Goal: Information Seeking & Learning: Learn about a topic

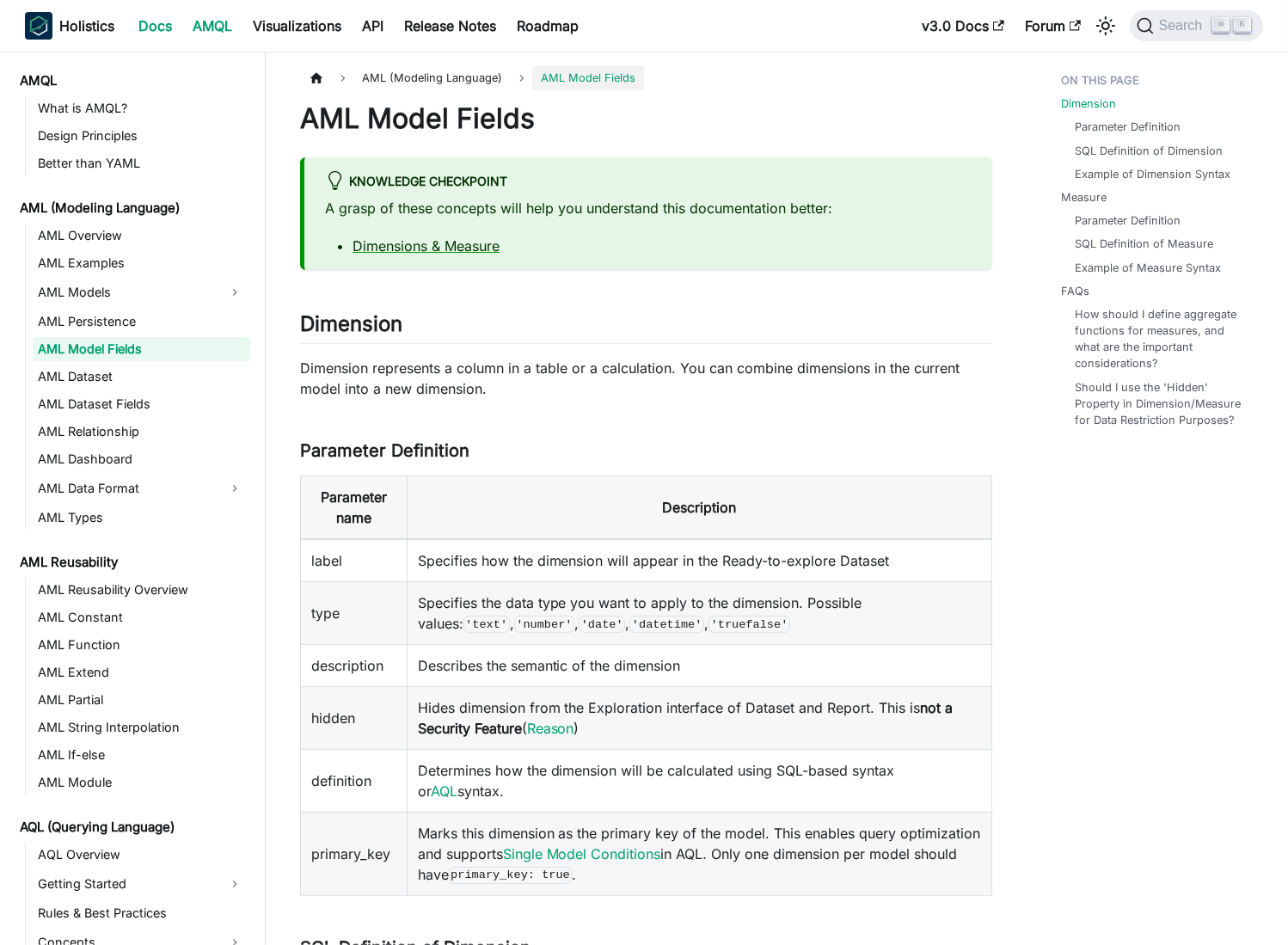
click at [151, 27] on link "Docs" at bounding box center [155, 26] width 54 height 27
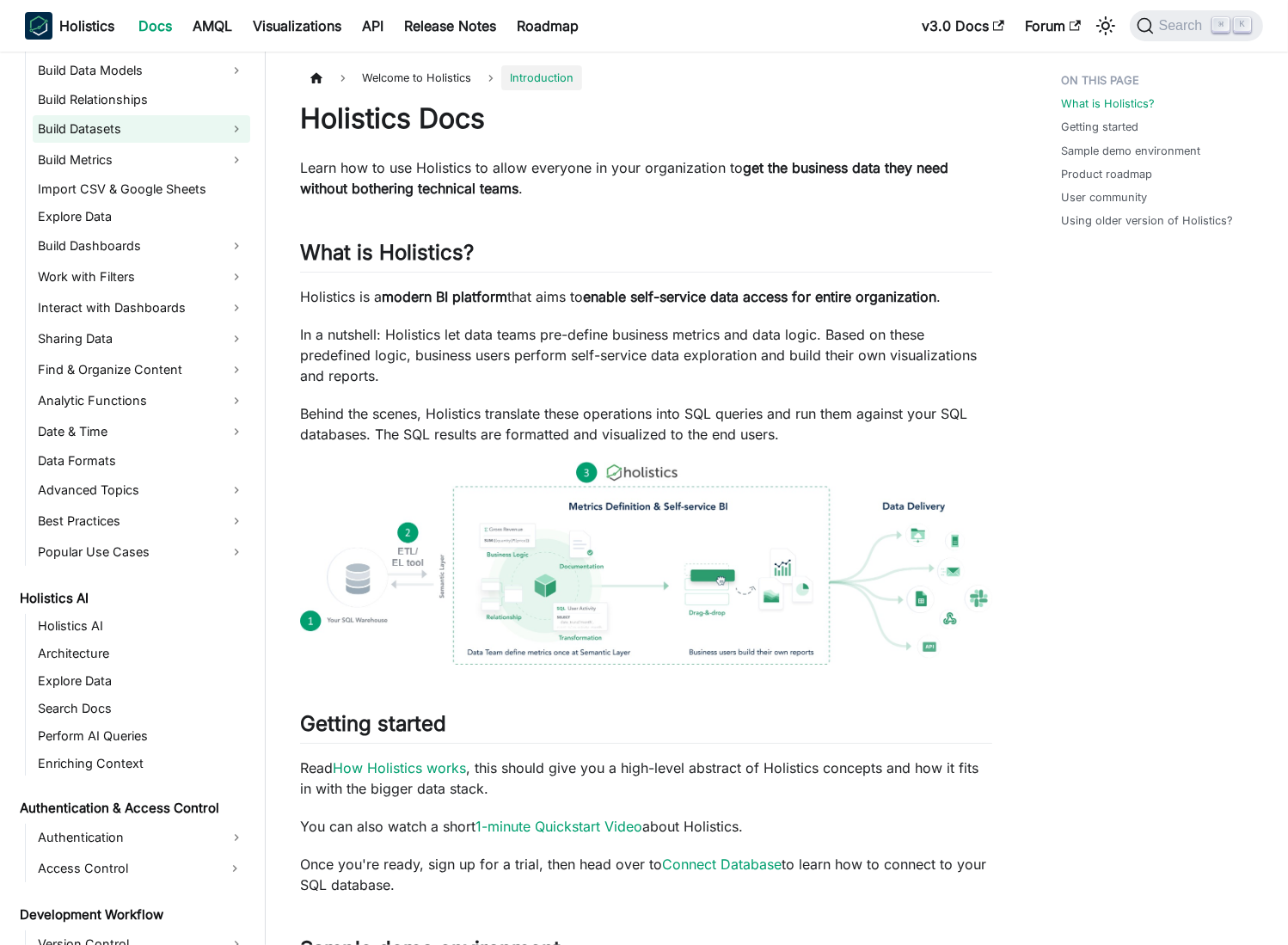
scroll to position [389, 0]
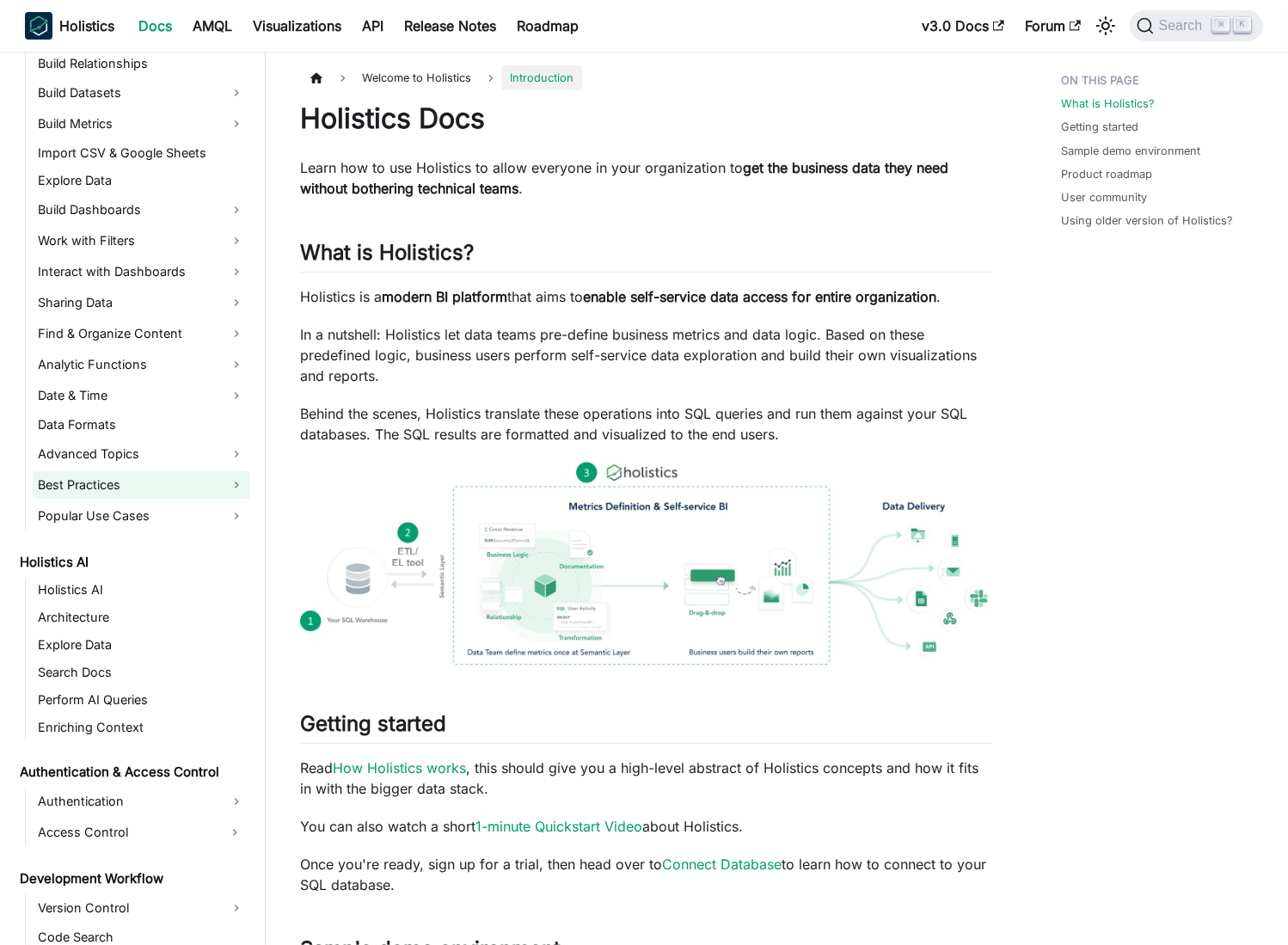
click at [137, 488] on link "Best Practices" at bounding box center [142, 485] width 218 height 27
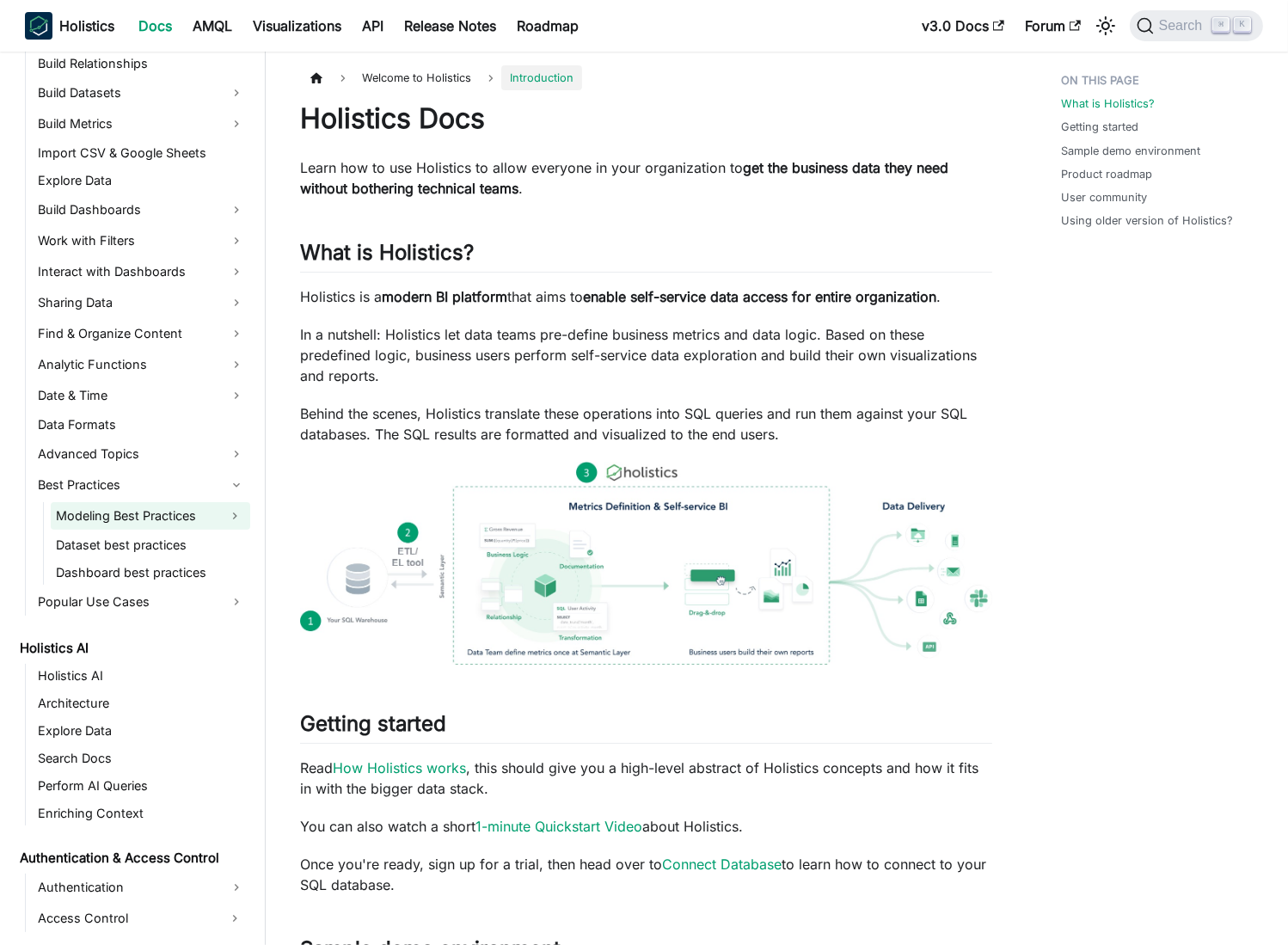
click at [175, 520] on link "Modeling Best Practices" at bounding box center [135, 516] width 168 height 27
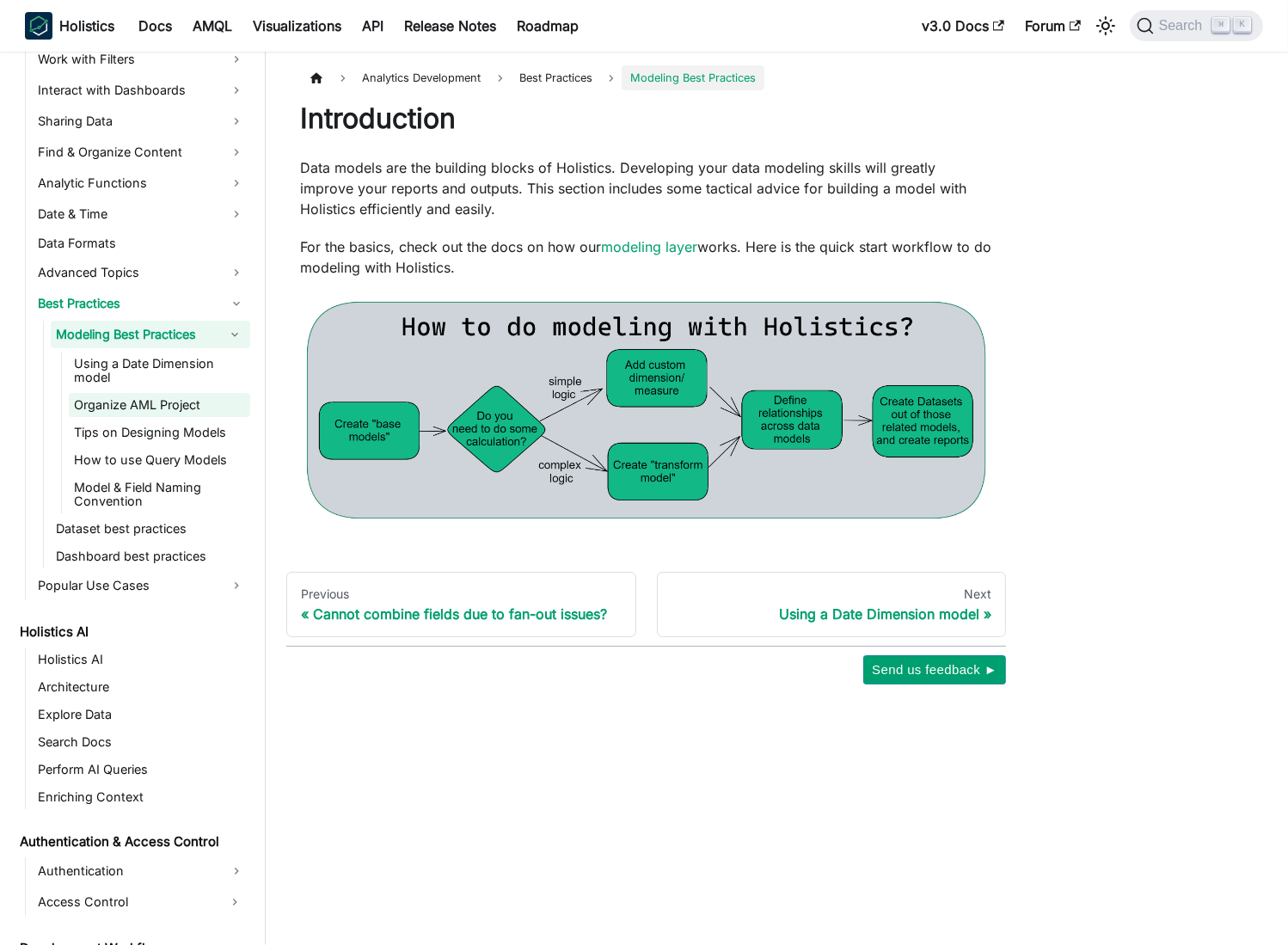
scroll to position [576, 0]
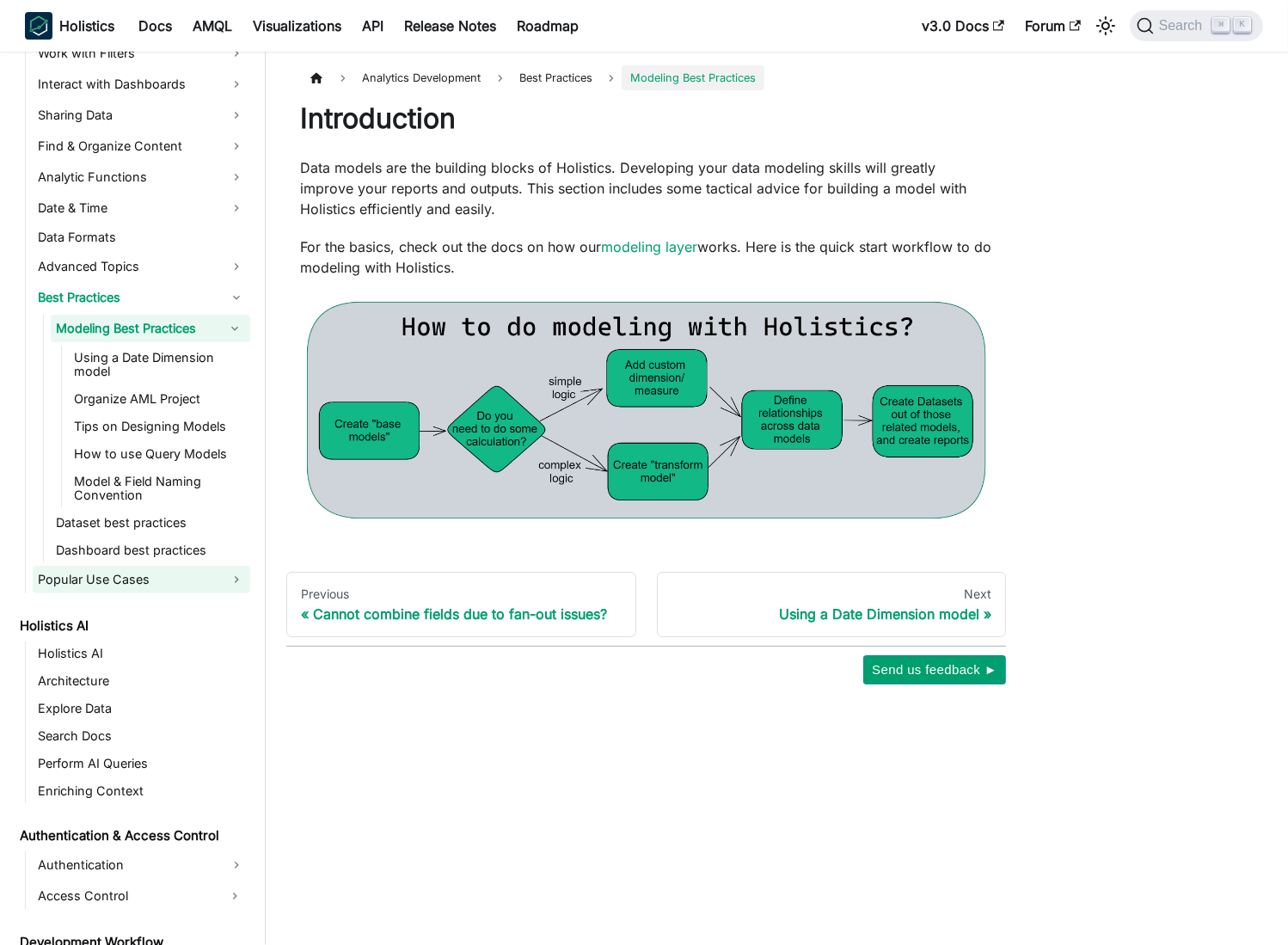
click at [155, 580] on link "Popular Use Cases" at bounding box center [142, 580] width 218 height 27
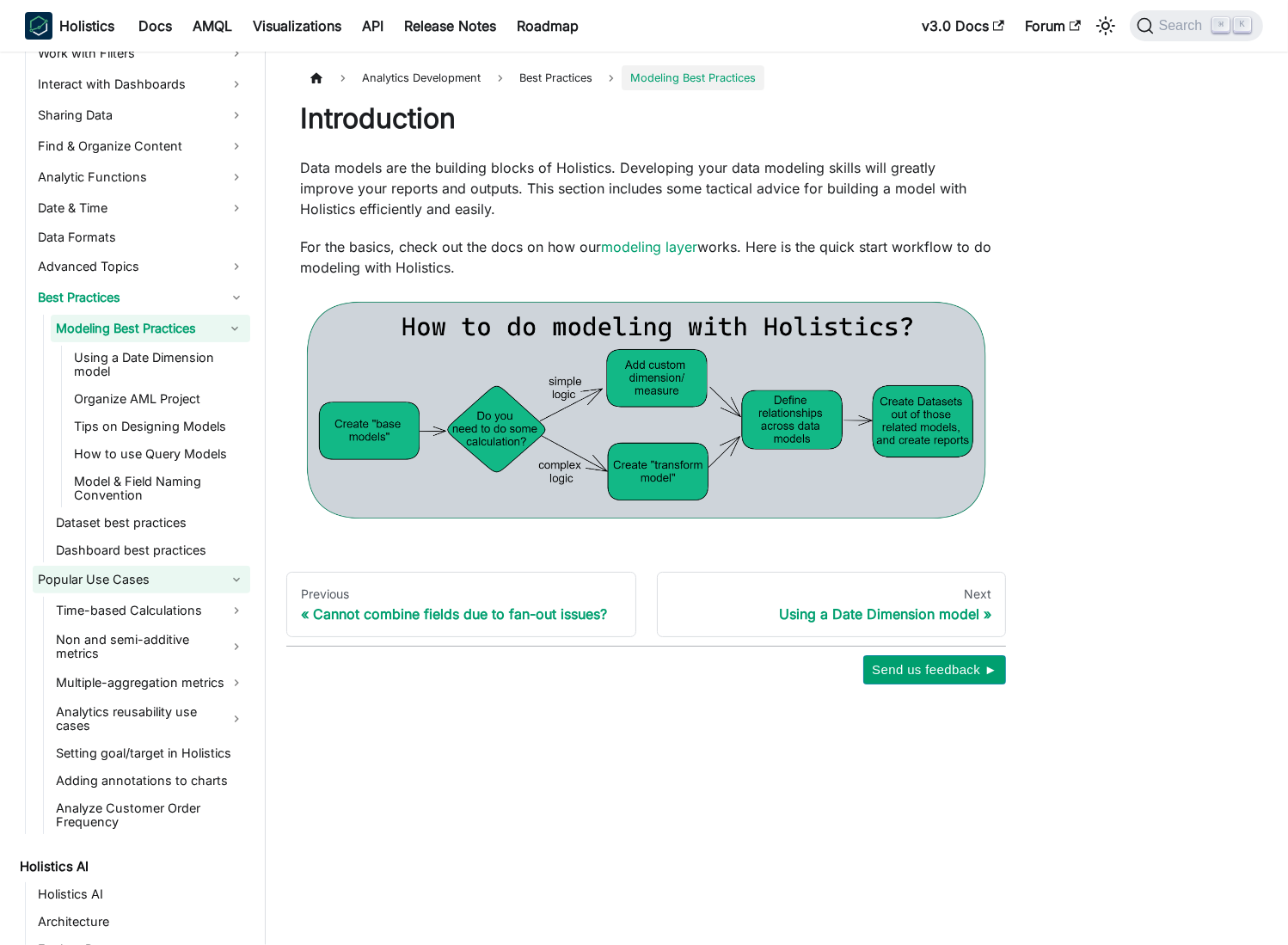
click at [152, 592] on link "Popular Use Cases" at bounding box center [142, 580] width 218 height 27
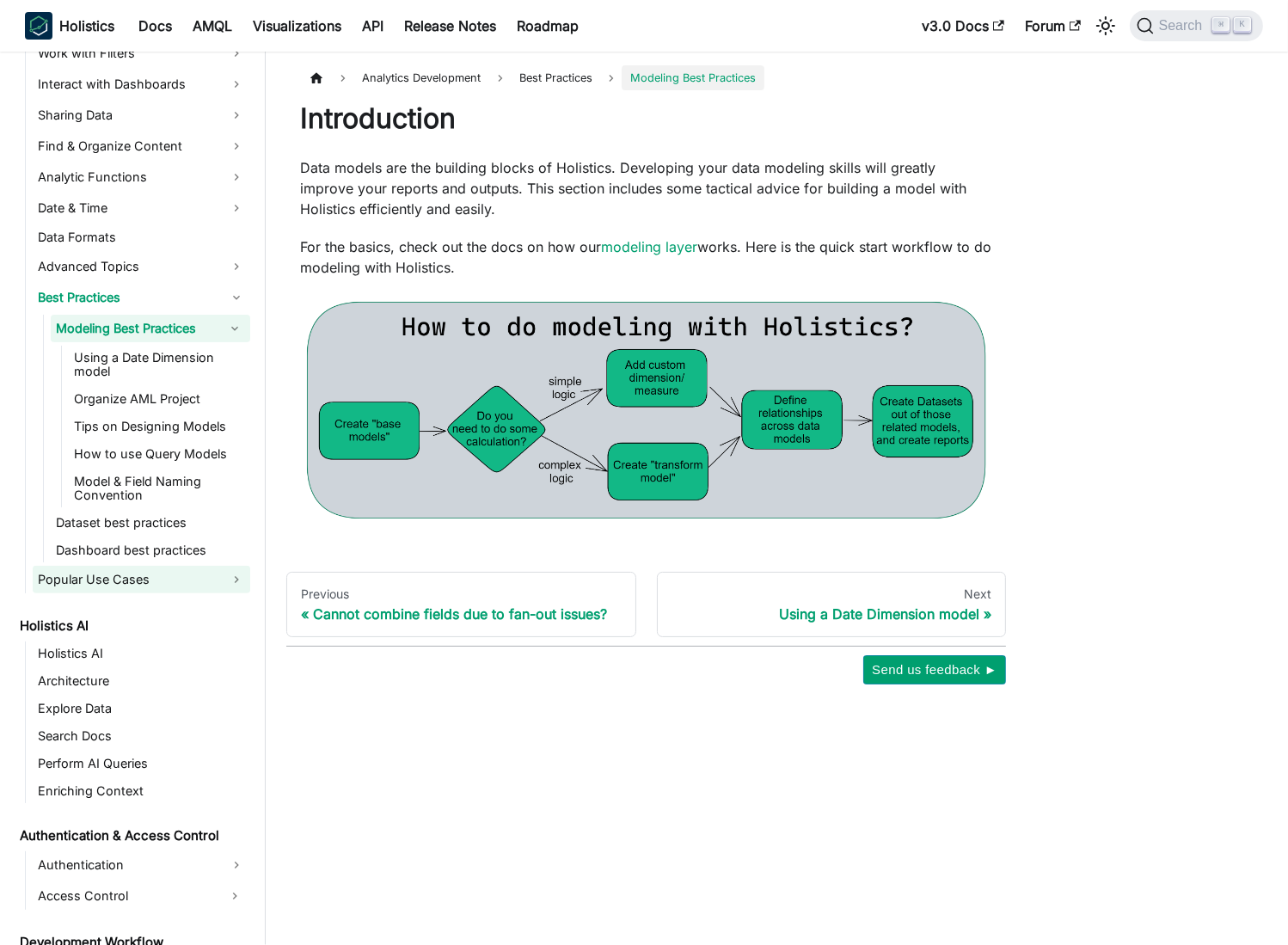
click at [158, 592] on link "Popular Use Cases" at bounding box center [142, 580] width 218 height 27
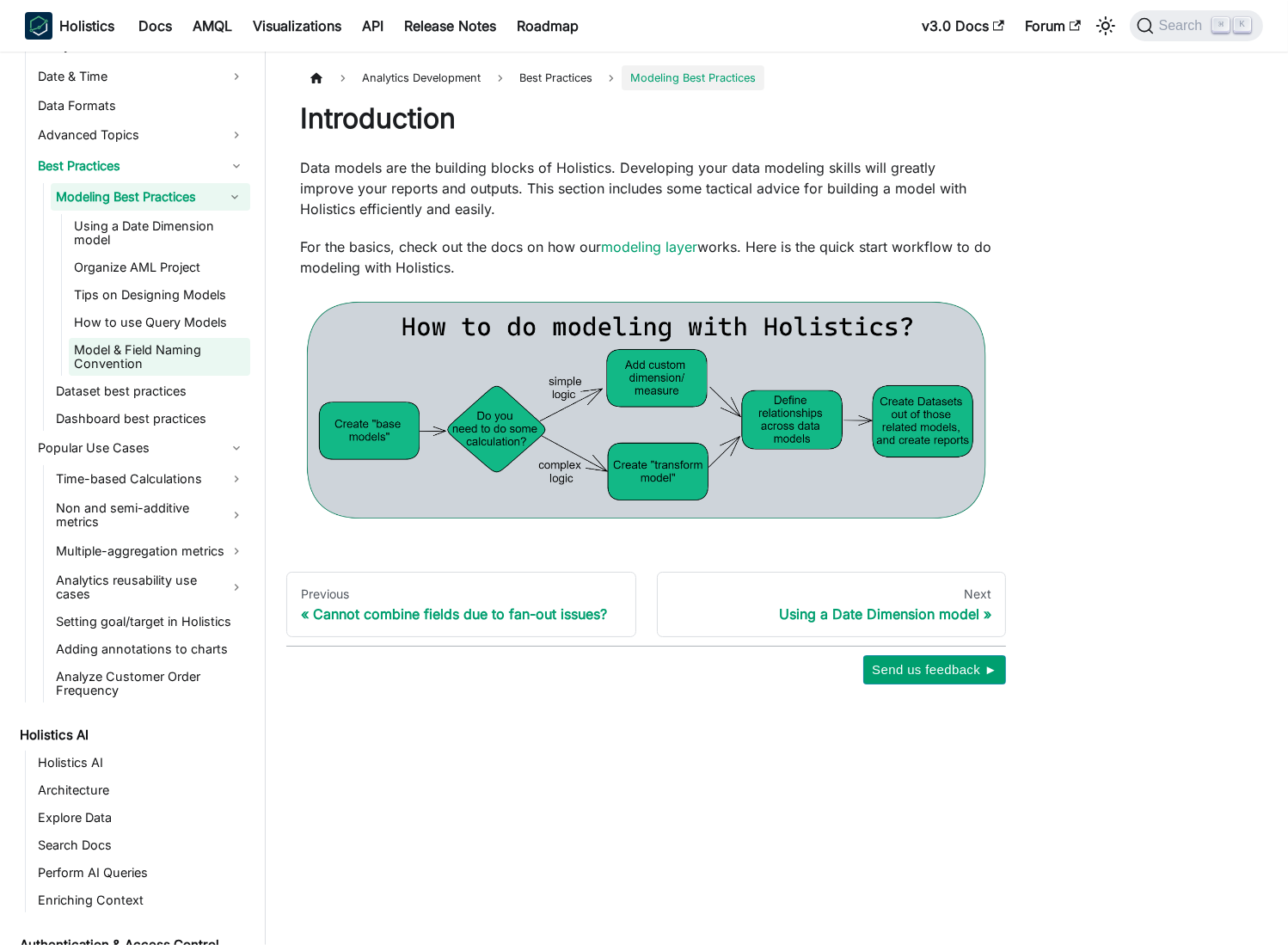
scroll to position [764, 0]
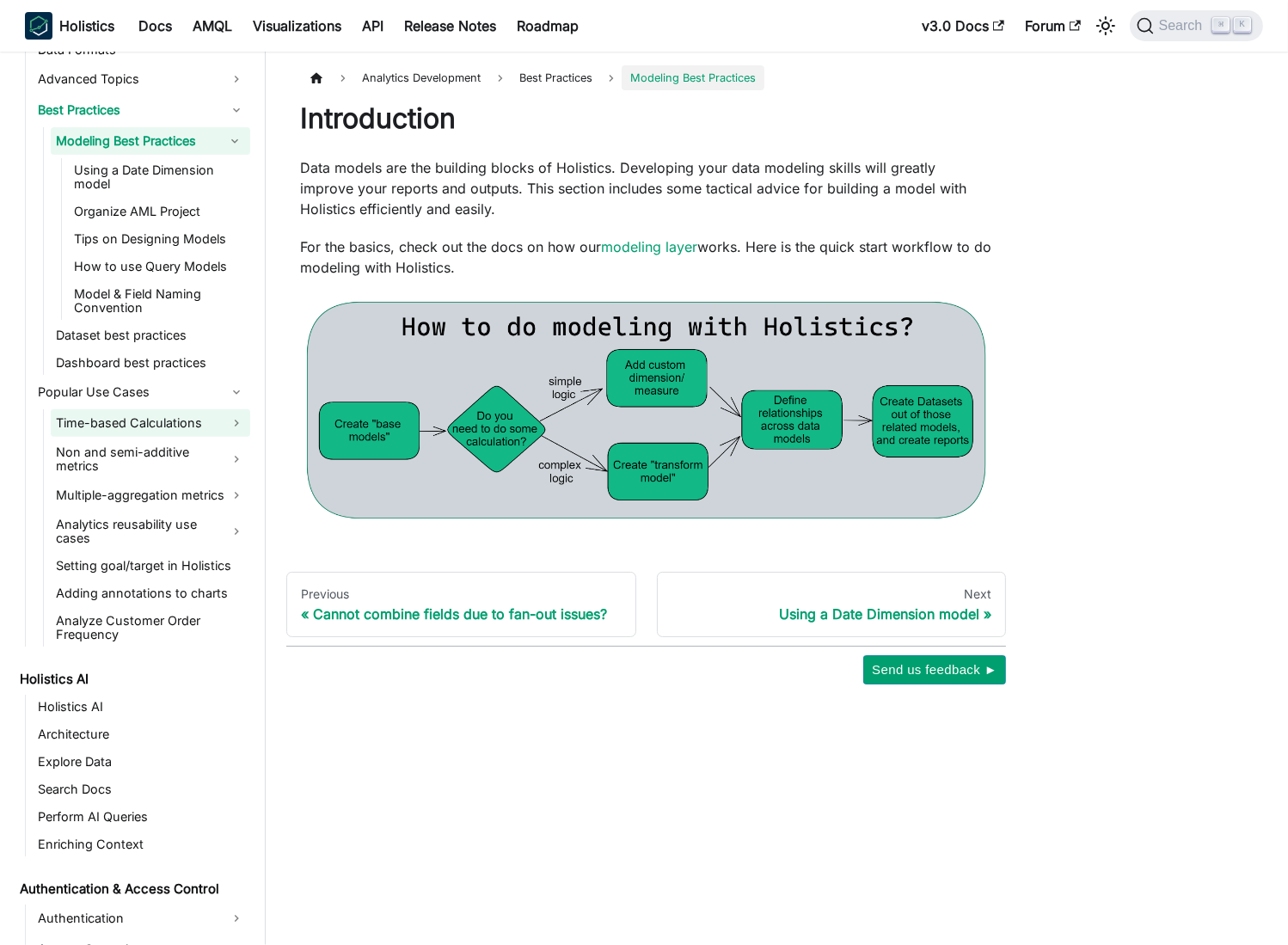
click at [159, 419] on link "Time-based Calculations" at bounding box center [150, 423] width 200 height 27
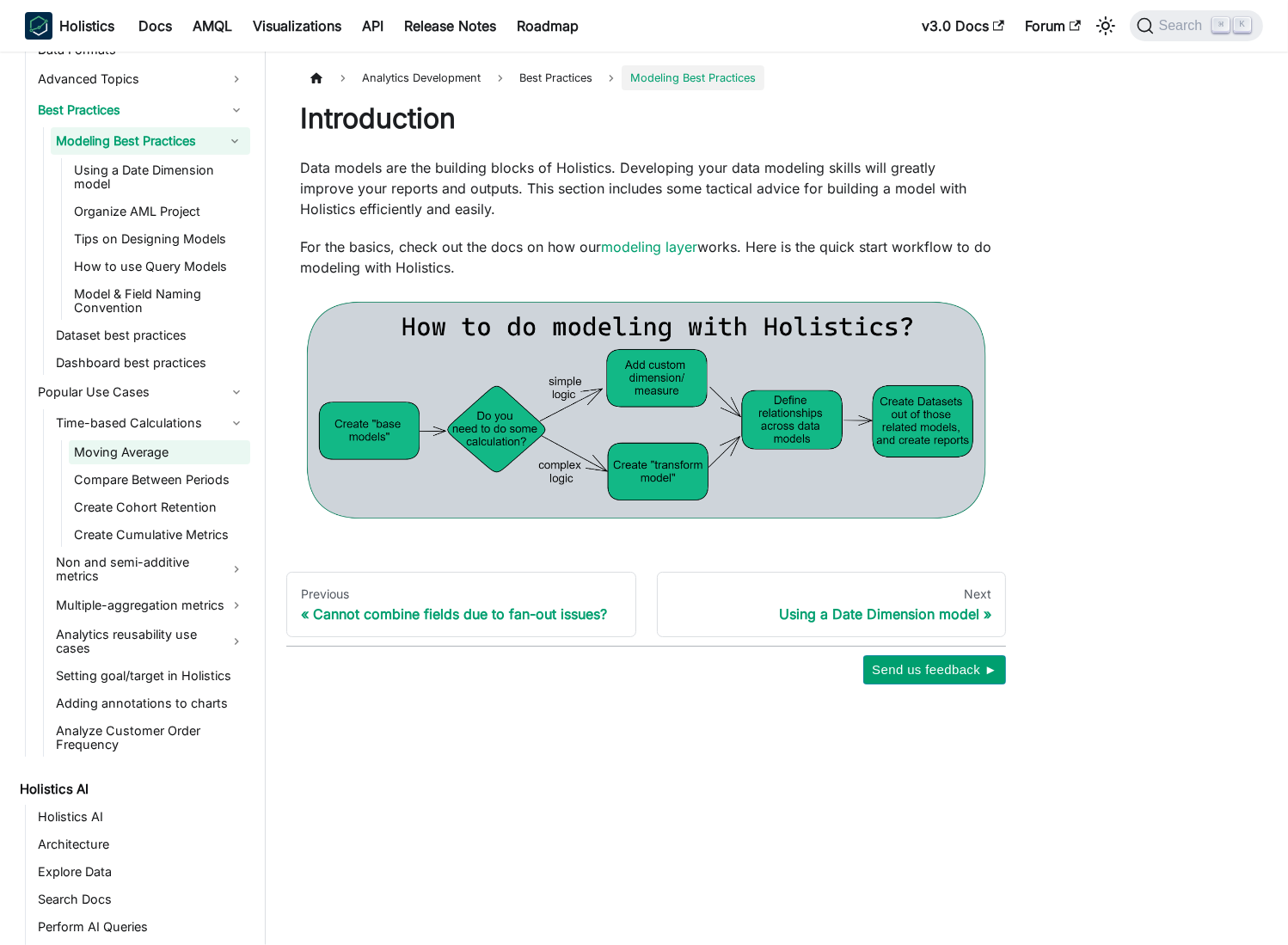
click at [149, 451] on link "Moving Average" at bounding box center [159, 452] width 181 height 24
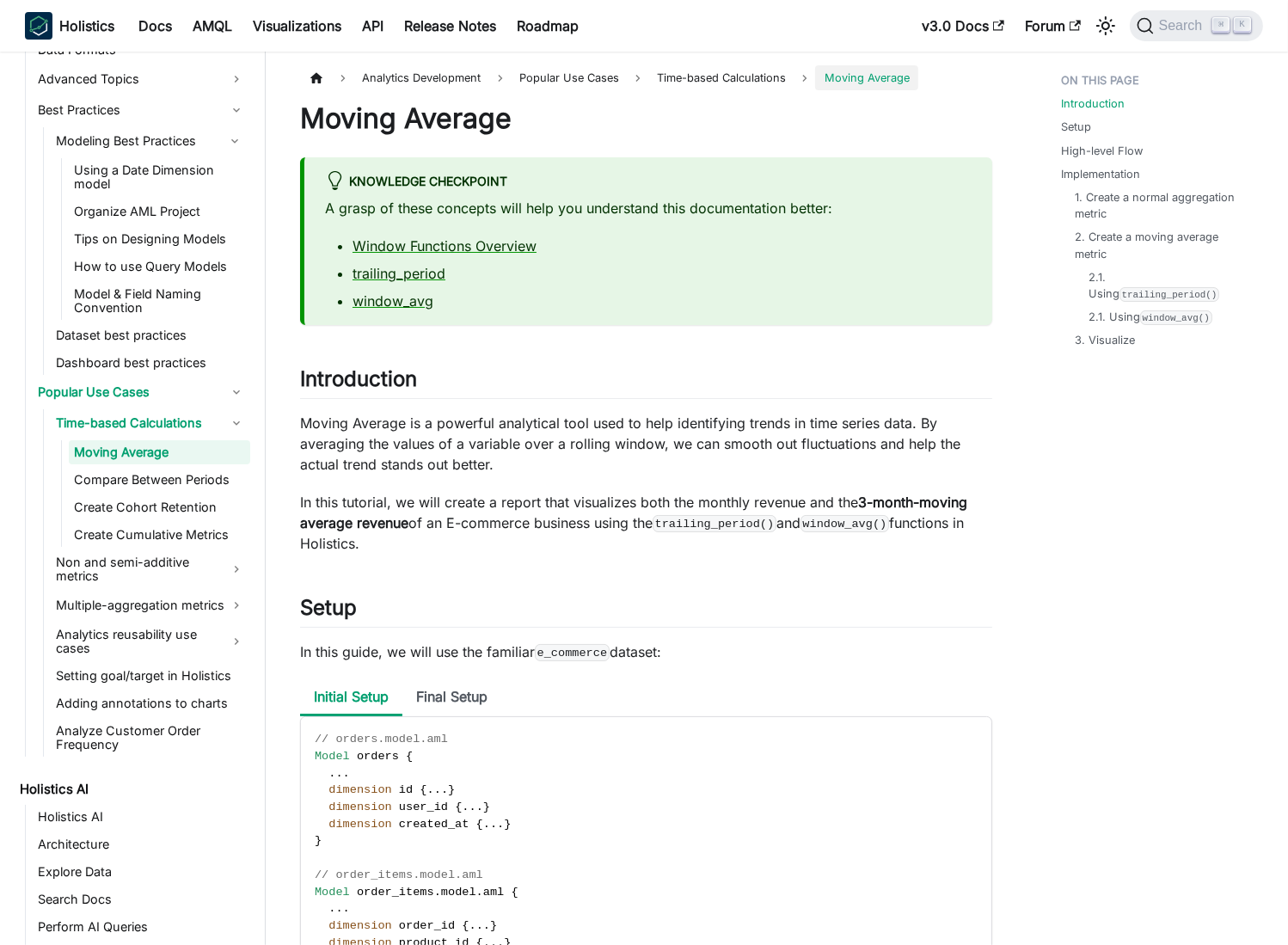
click at [659, 424] on p "Moving Average is a powerful analytical tool used to help identifying trends in…" at bounding box center [646, 444] width 692 height 62
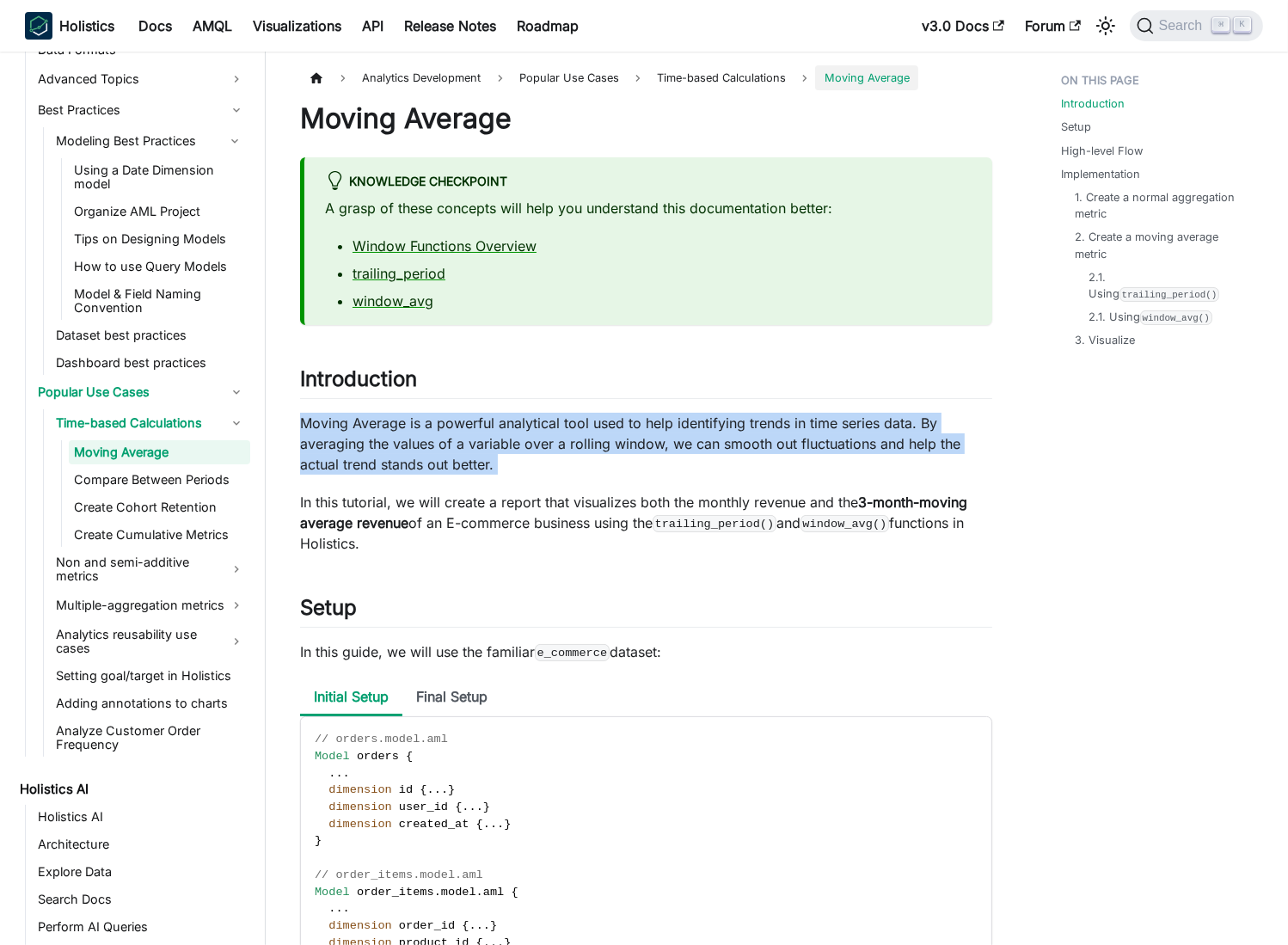
click at [659, 424] on p "Moving Average is a powerful analytical tool used to help identifying trends in…" at bounding box center [646, 444] width 692 height 62
click at [681, 434] on p "Moving Average is a powerful analytical tool used to help identifying trends in…" at bounding box center [646, 444] width 692 height 62
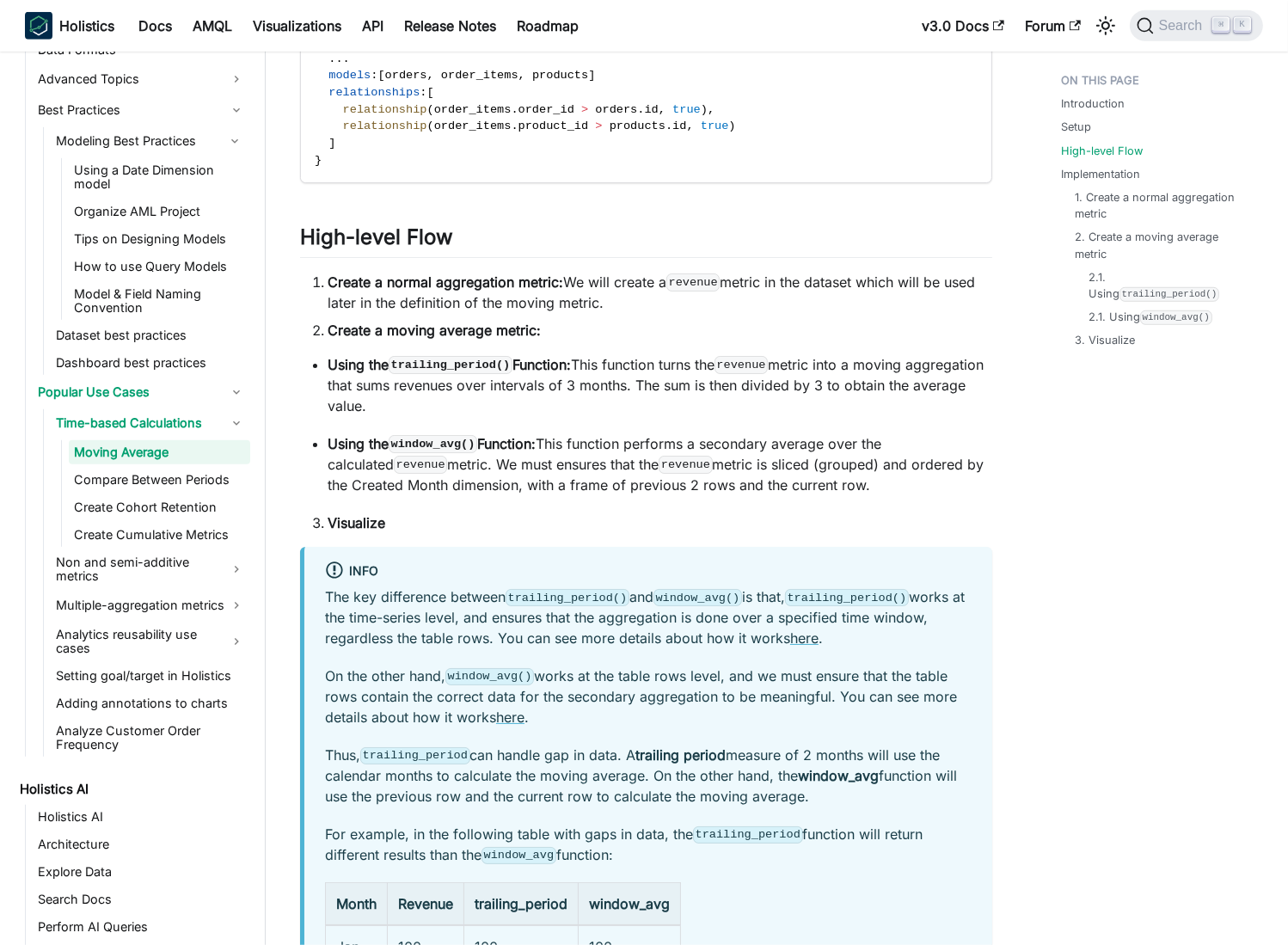
scroll to position [1205, 0]
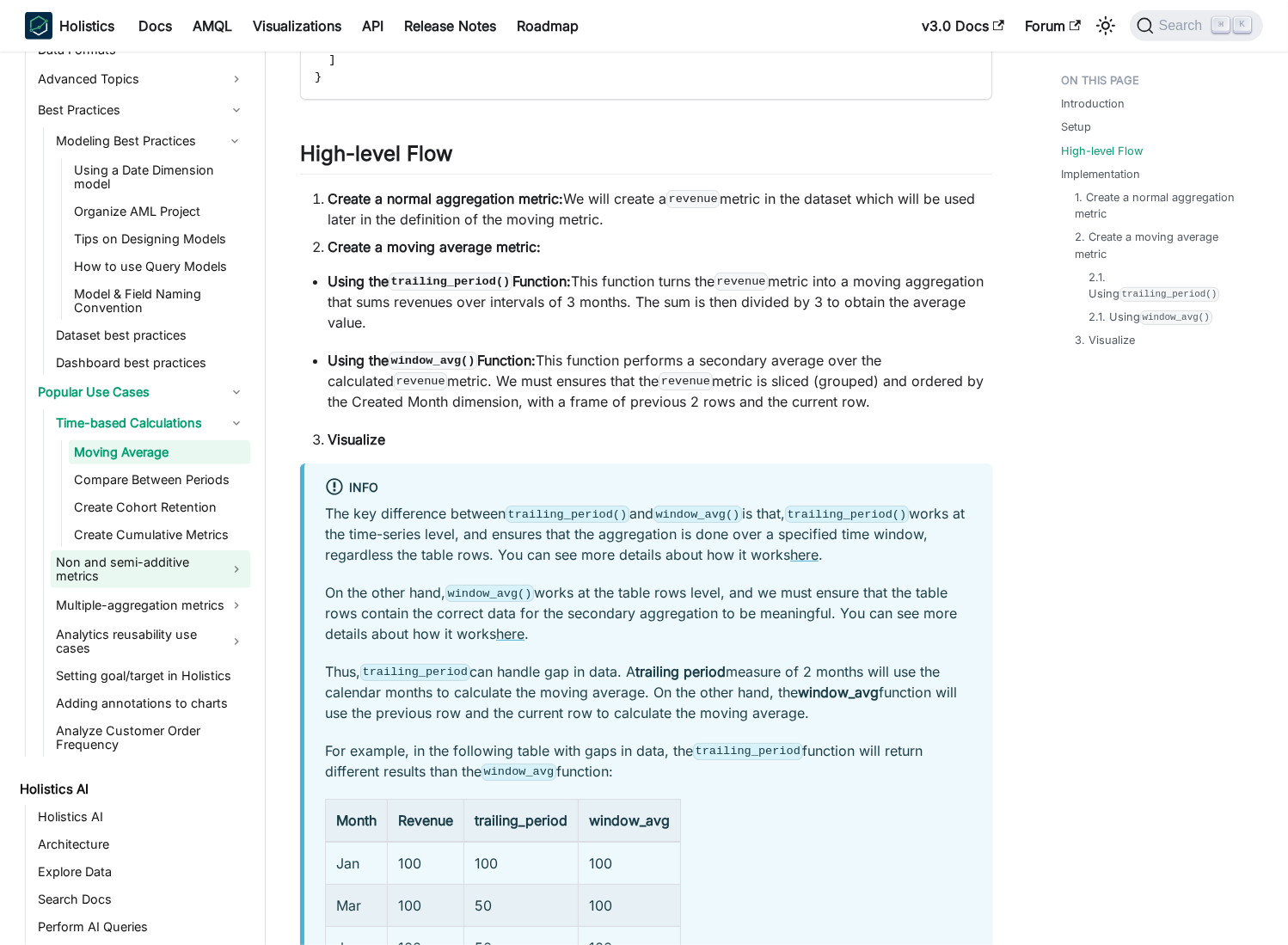
click at [245, 569] on link "Non and semi-additive metrics" at bounding box center [150, 569] width 200 height 38
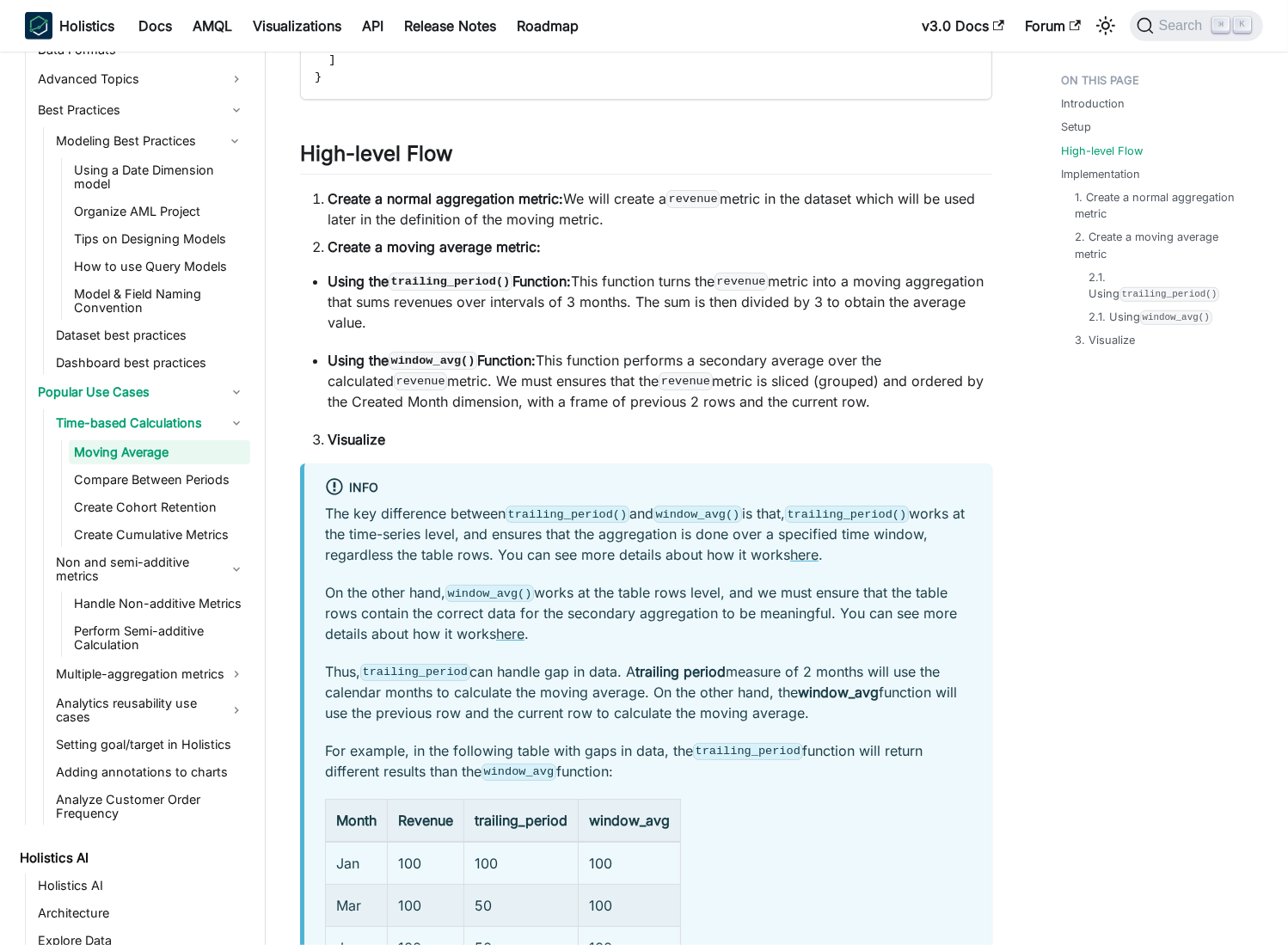
scroll to position [858, 0]
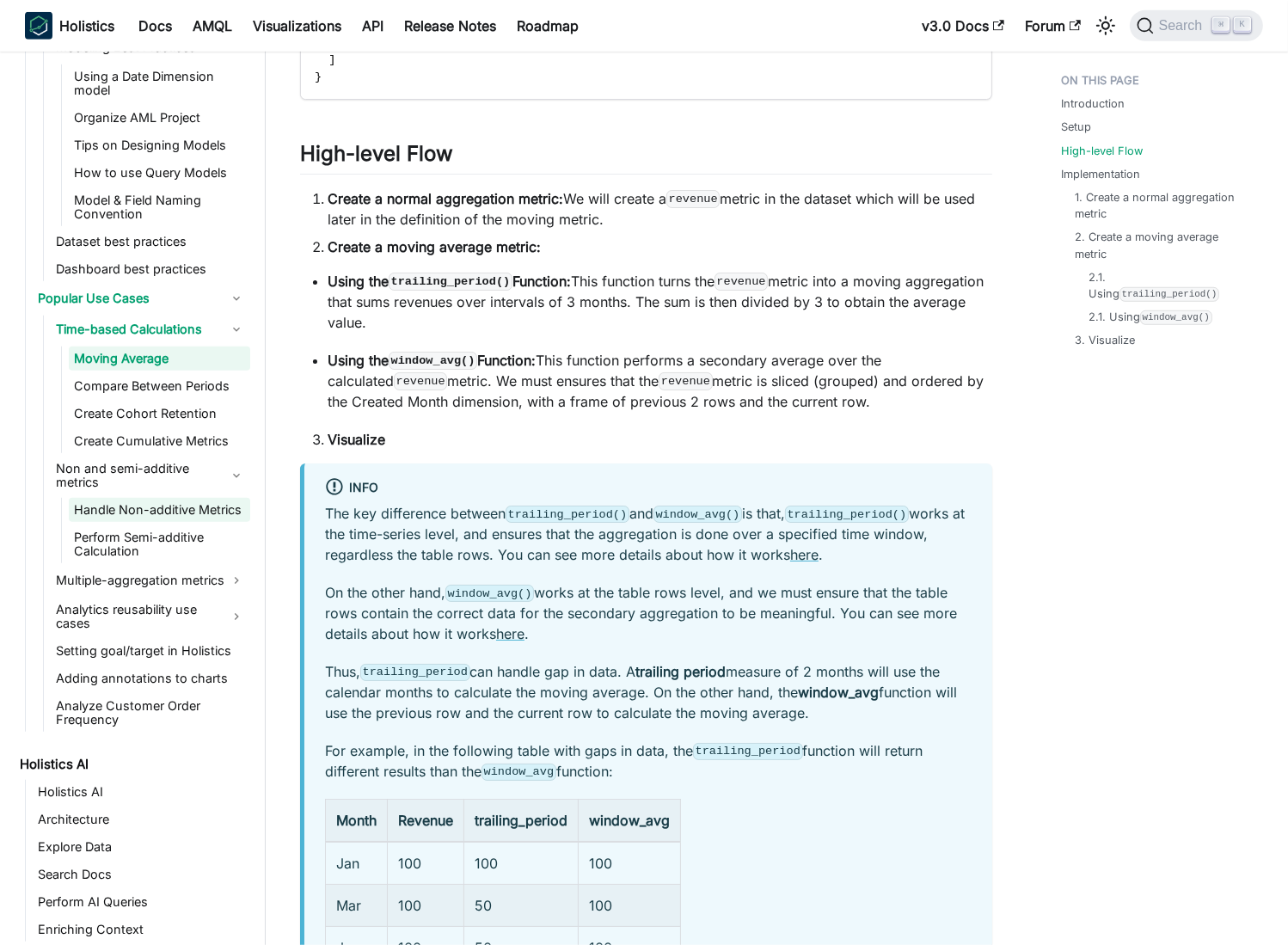
click at [163, 514] on link "Handle Non-additive Metrics" at bounding box center [159, 510] width 181 height 24
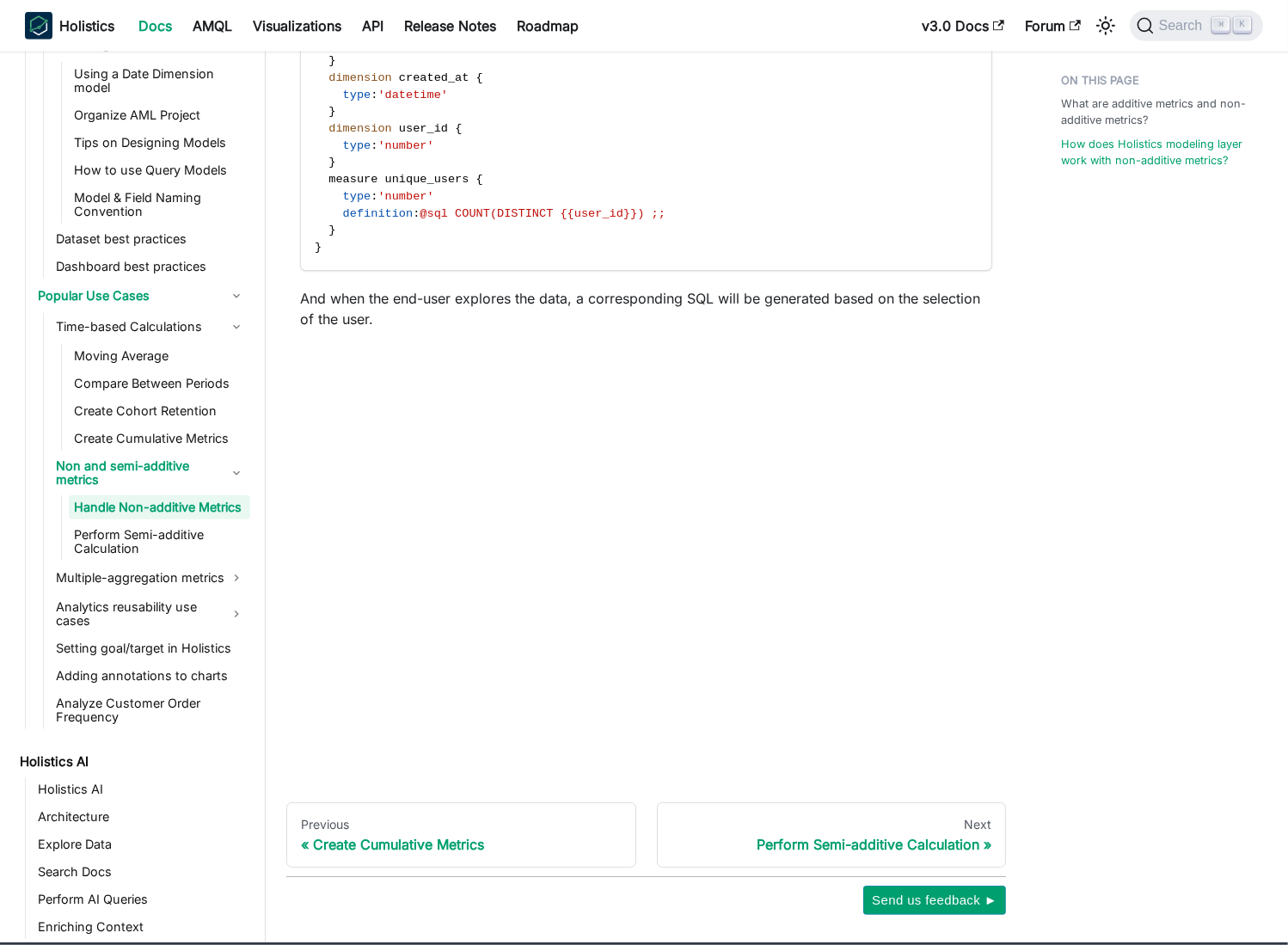
scroll to position [1779, 0]
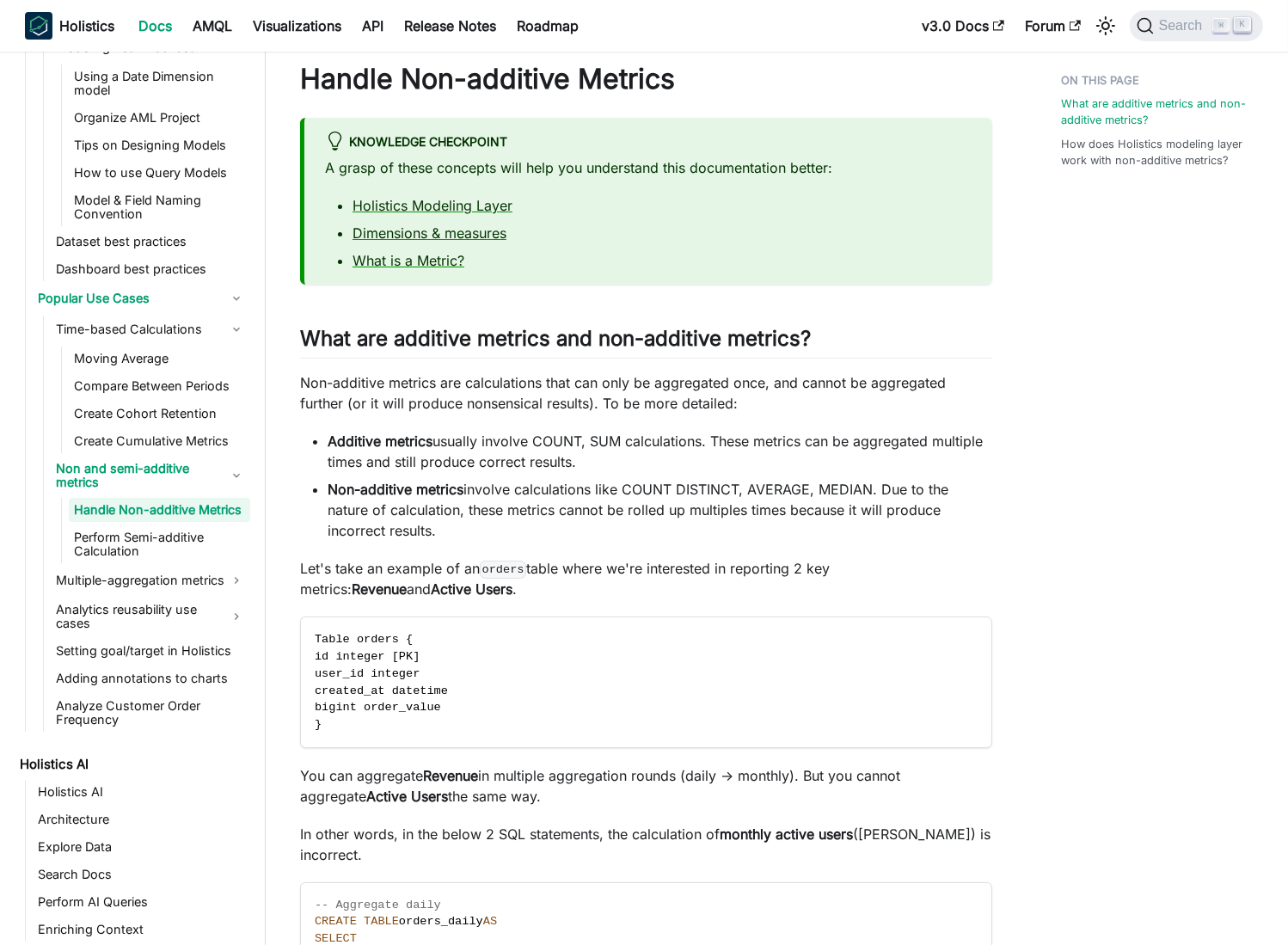
scroll to position [0, 0]
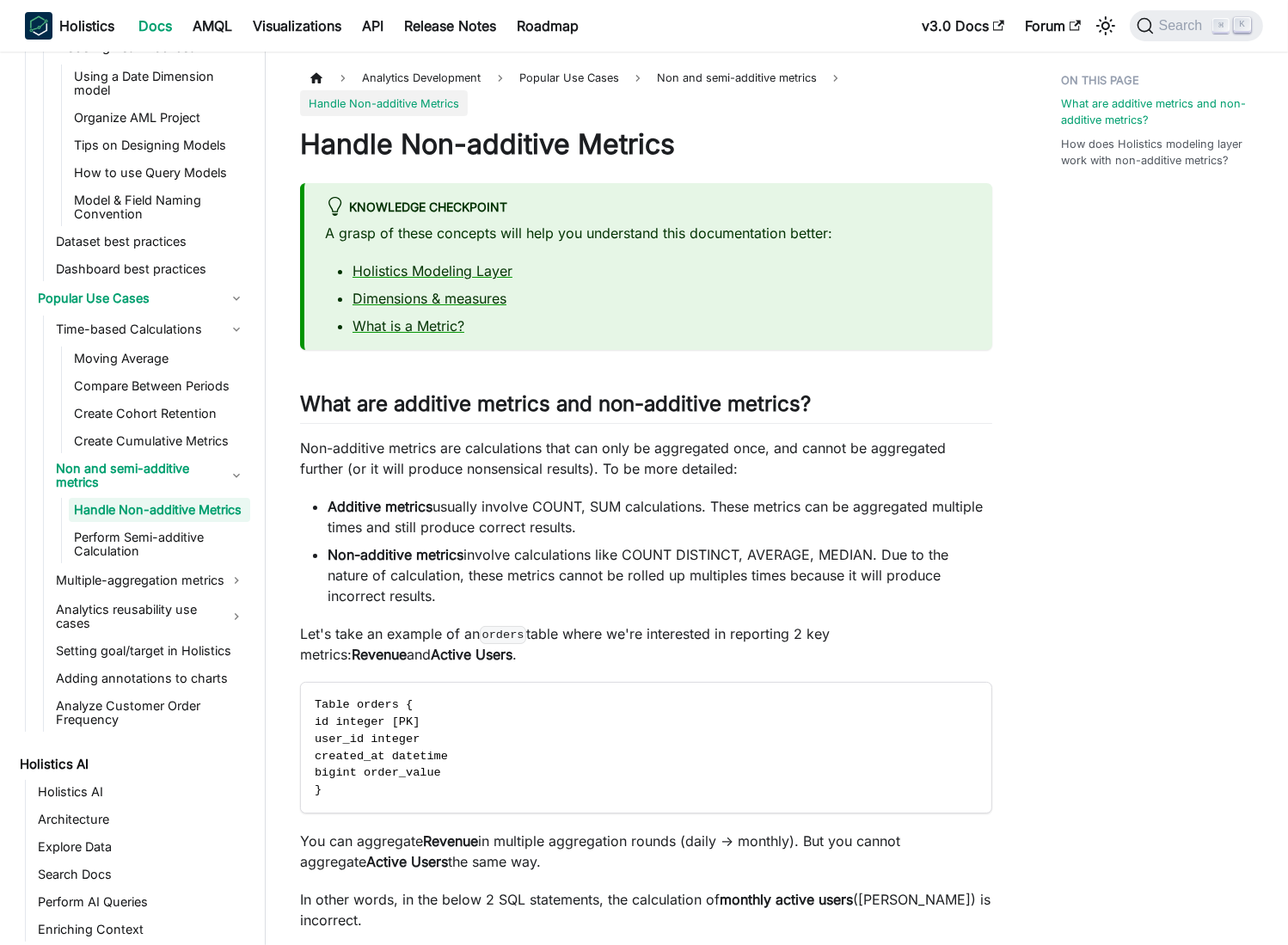
click at [159, 509] on link "Handle Non-additive Metrics" at bounding box center [159, 510] width 181 height 24
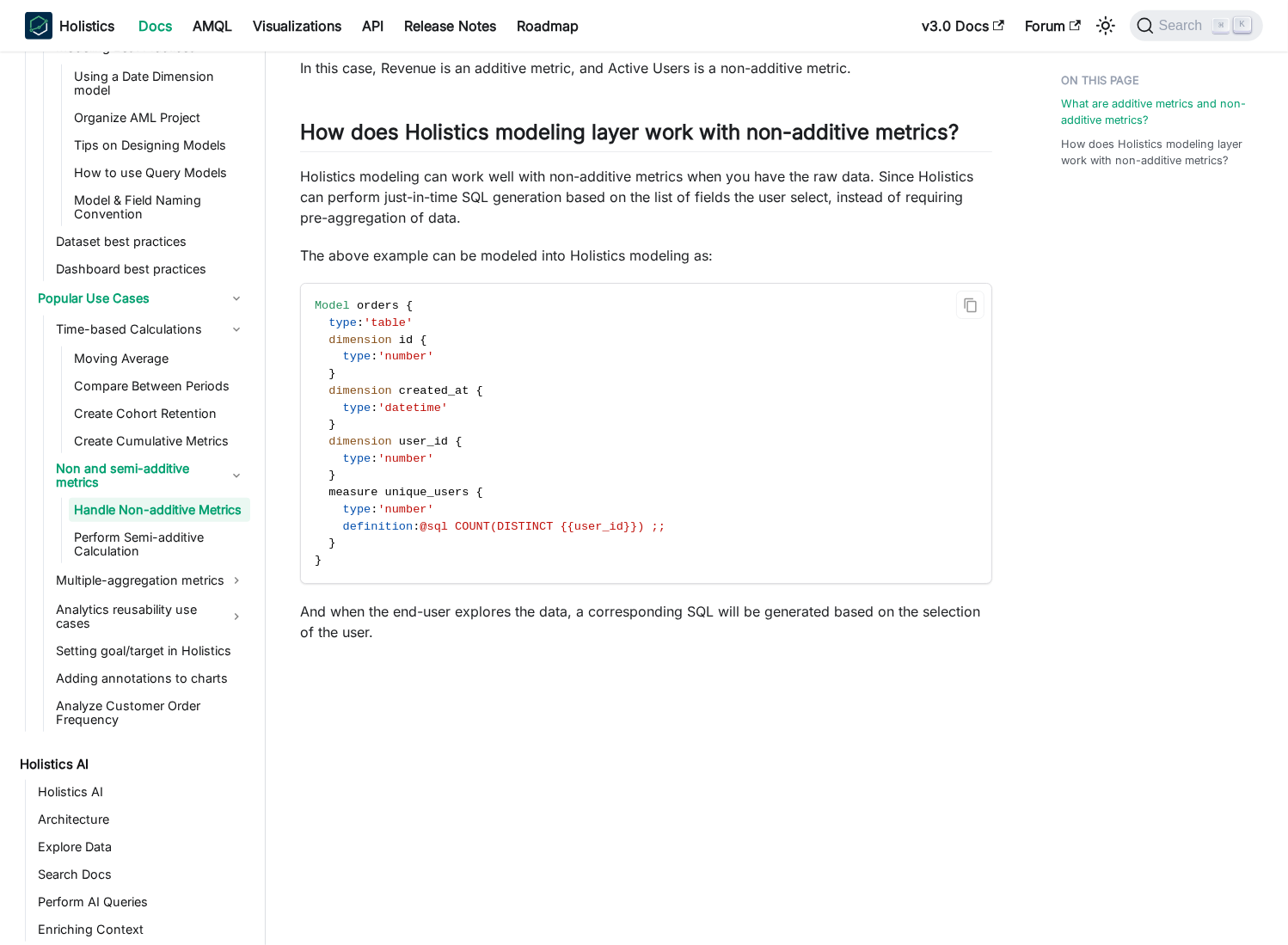
scroll to position [1395, 0]
click at [240, 593] on link "Multiple-aggregation metrics" at bounding box center [150, 581] width 200 height 27
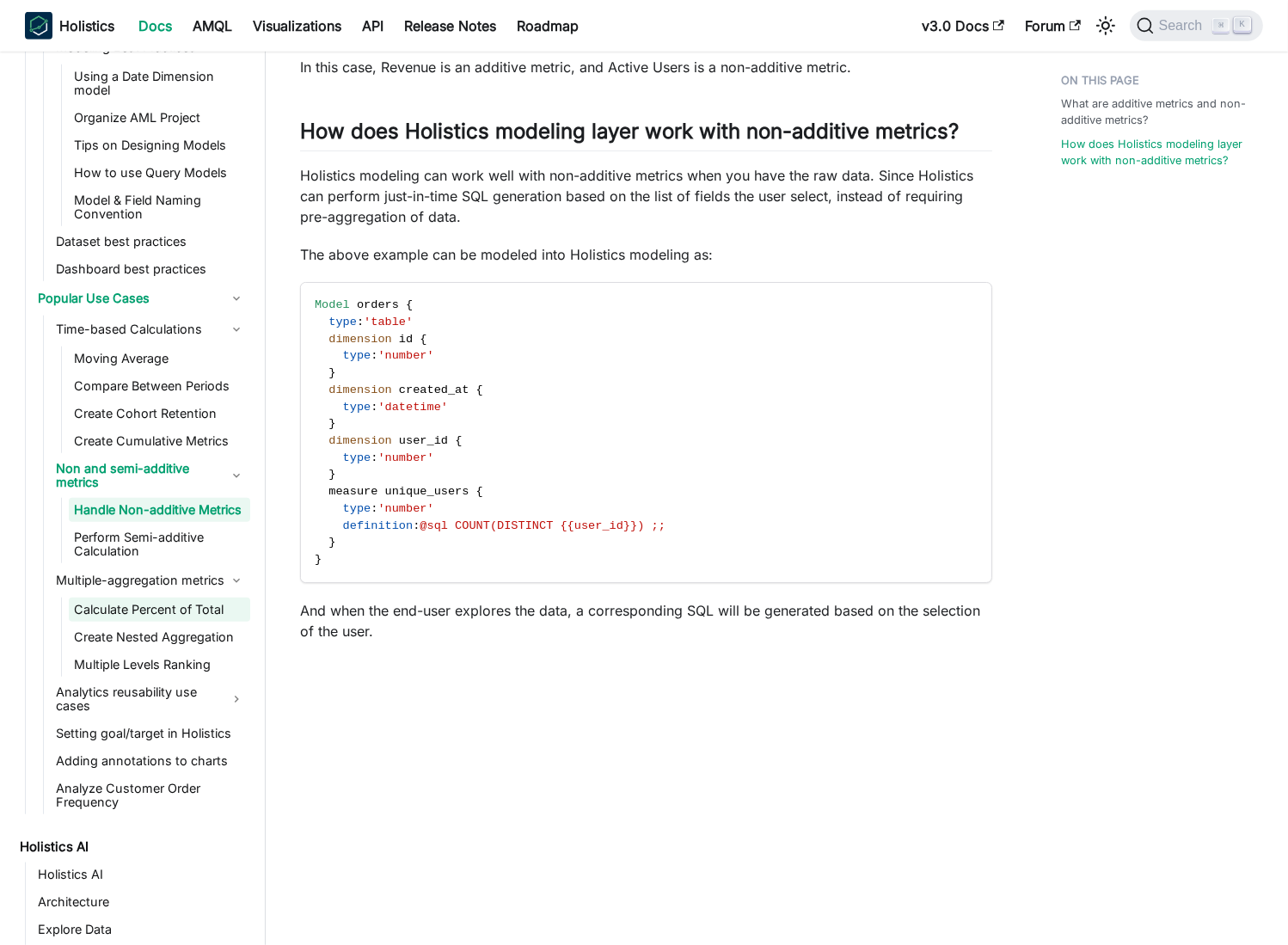
click at [154, 621] on link "Calculate Percent of Total" at bounding box center [159, 610] width 181 height 24
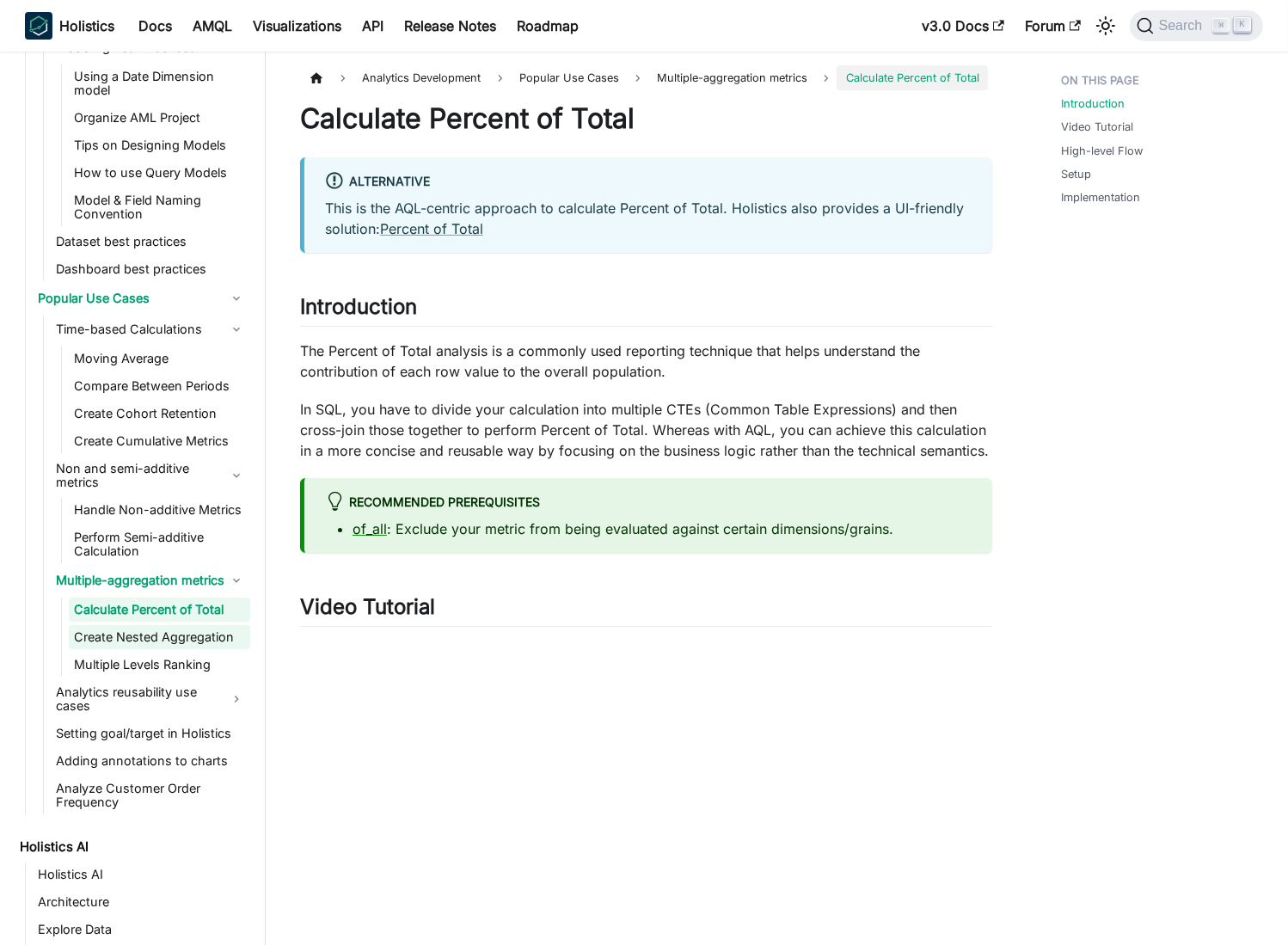
click at [152, 646] on link "Create Nested Aggregation" at bounding box center [159, 637] width 181 height 24
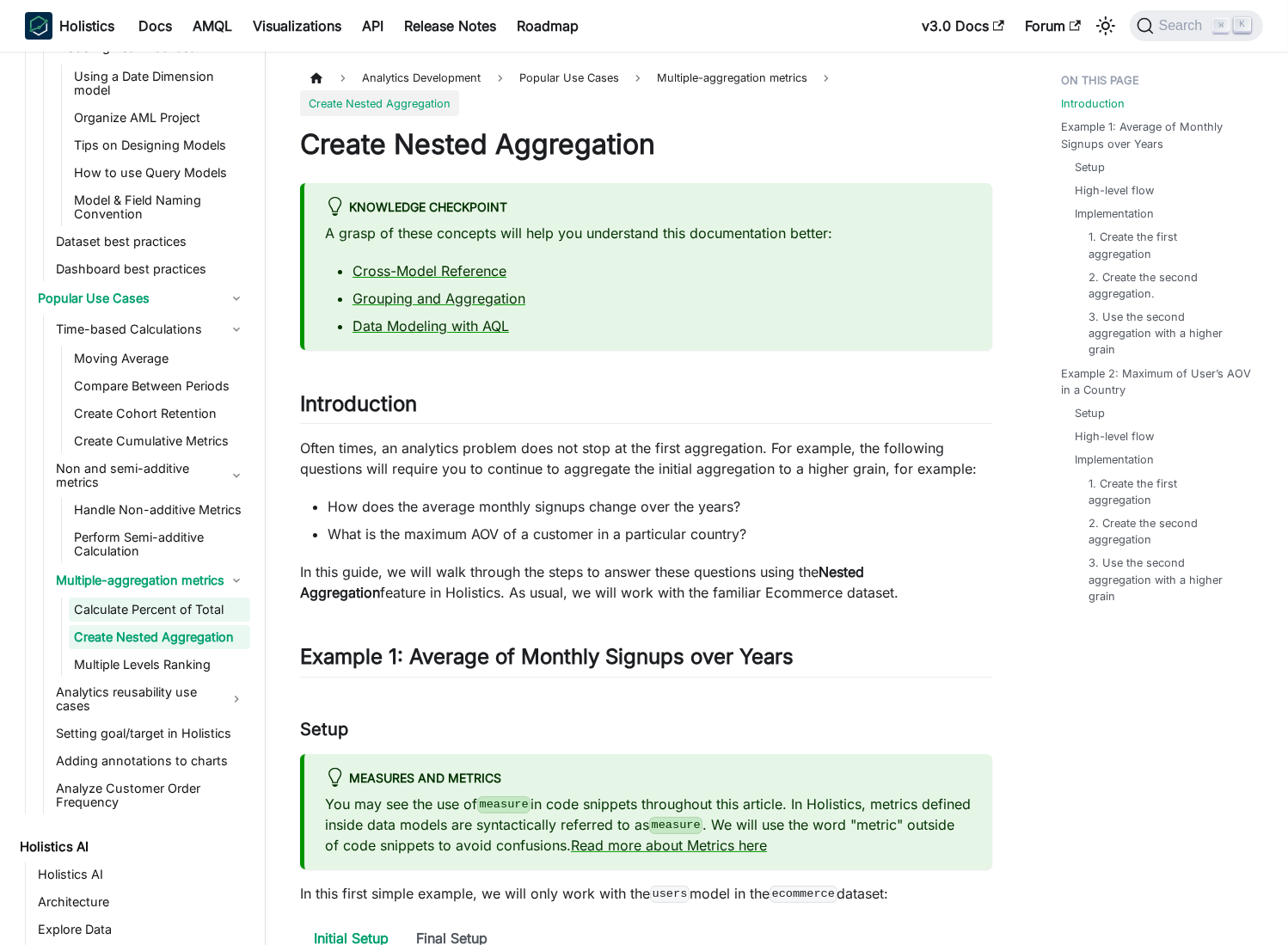
click at [165, 619] on link "Calculate Percent of Total" at bounding box center [159, 610] width 181 height 24
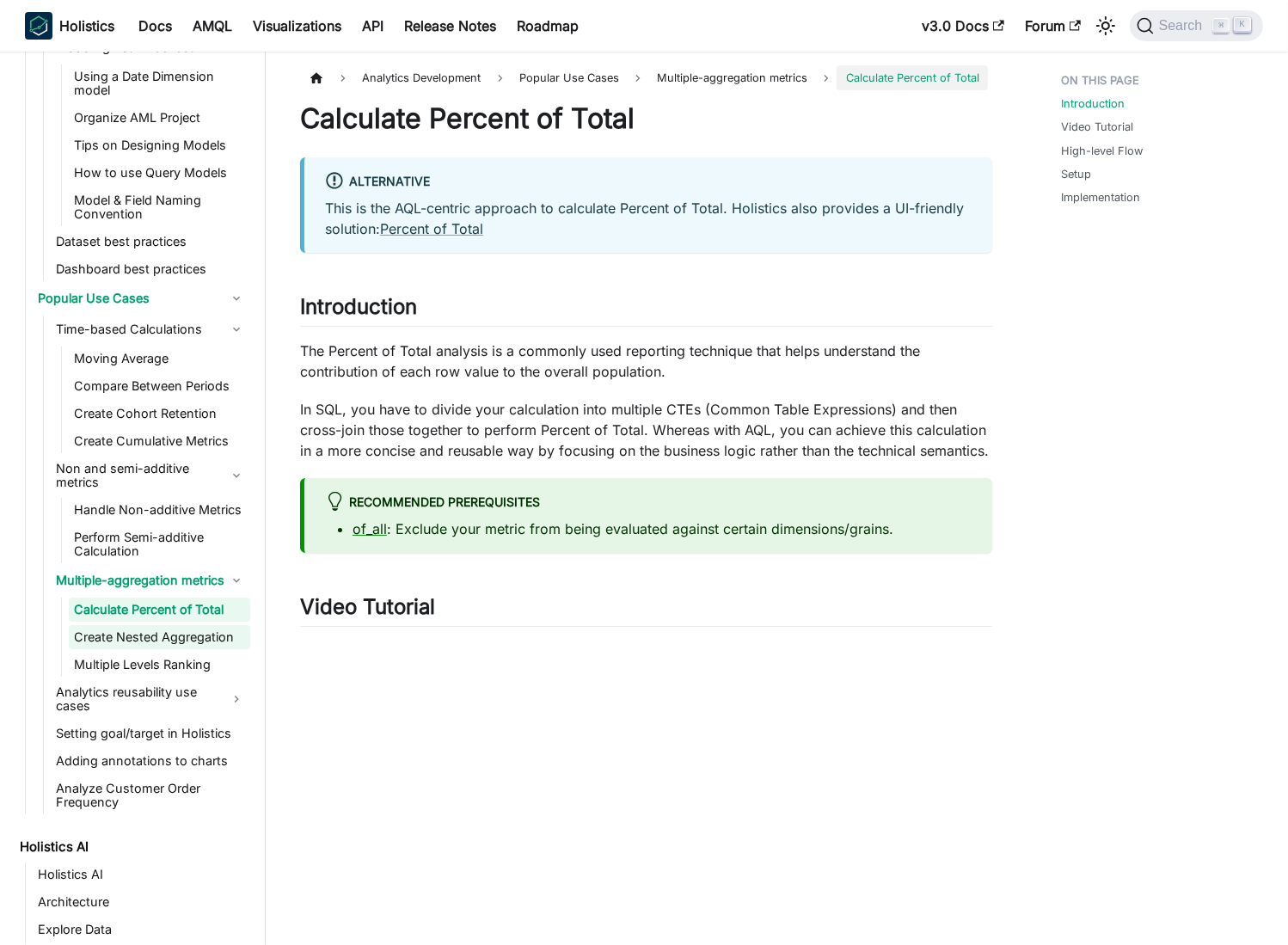
click at [180, 649] on link "Create Nested Aggregation" at bounding box center [159, 637] width 181 height 24
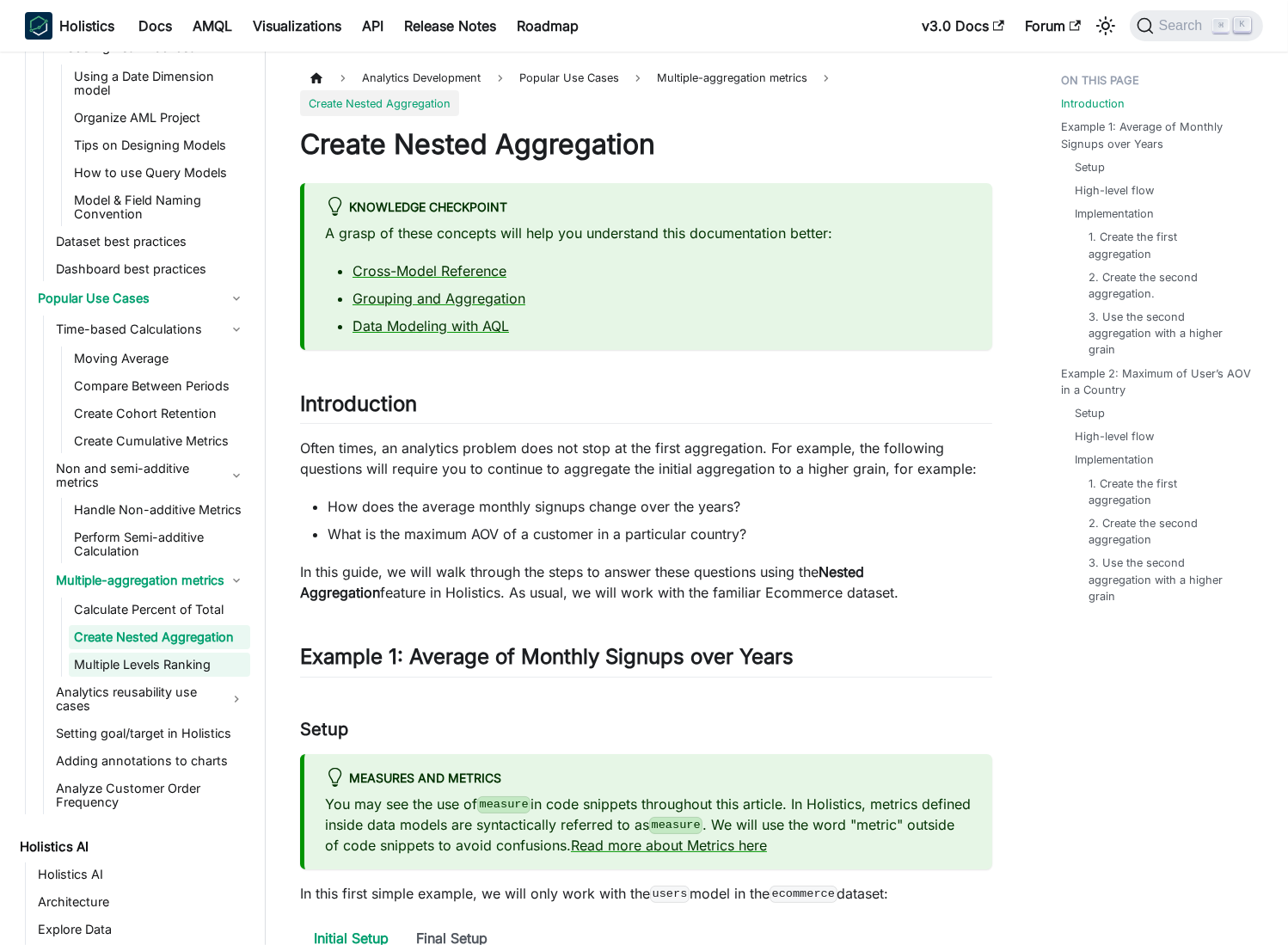
click at [185, 676] on link "Multiple Levels Ranking" at bounding box center [159, 665] width 181 height 24
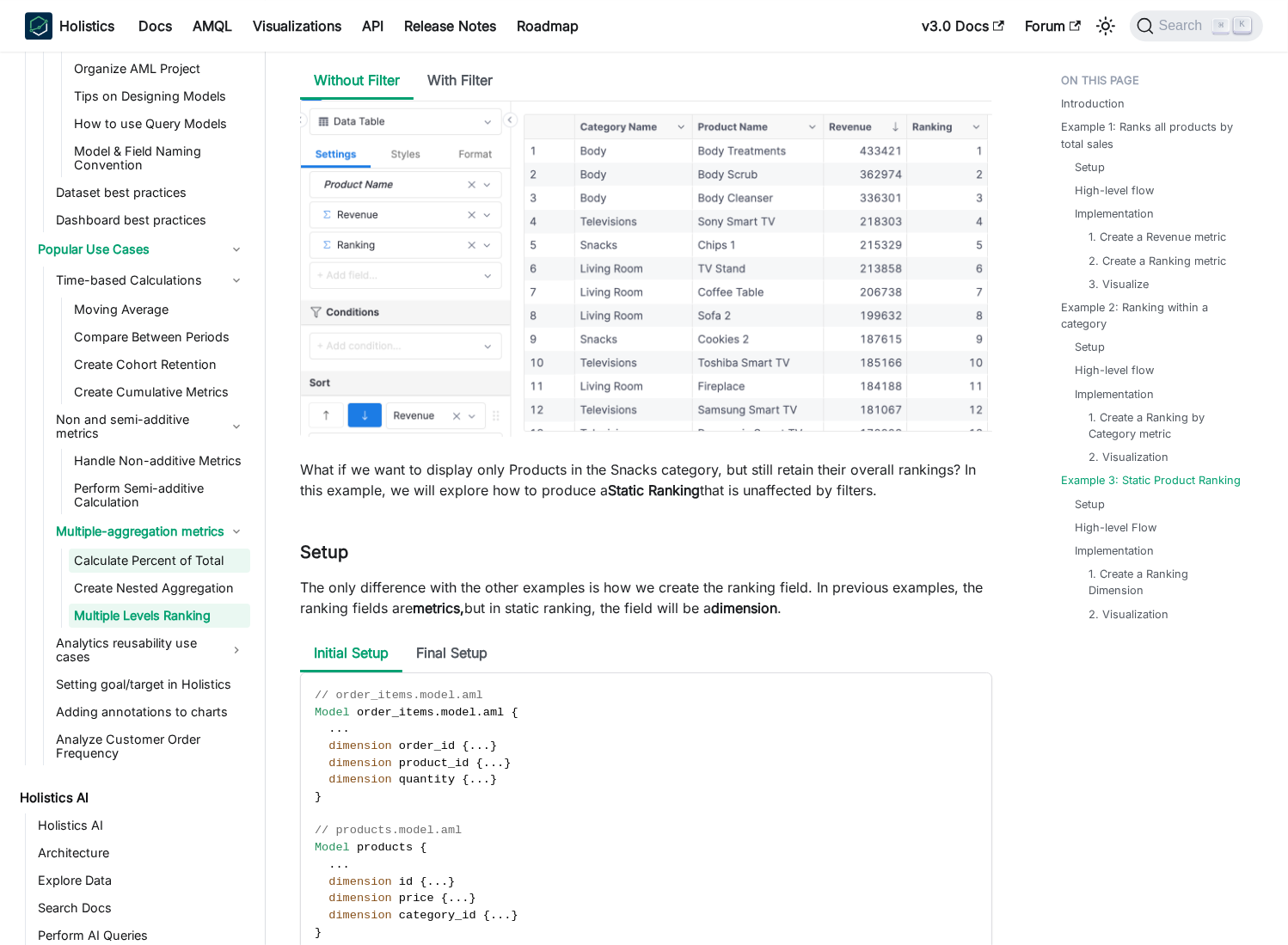
scroll to position [1045, 0]
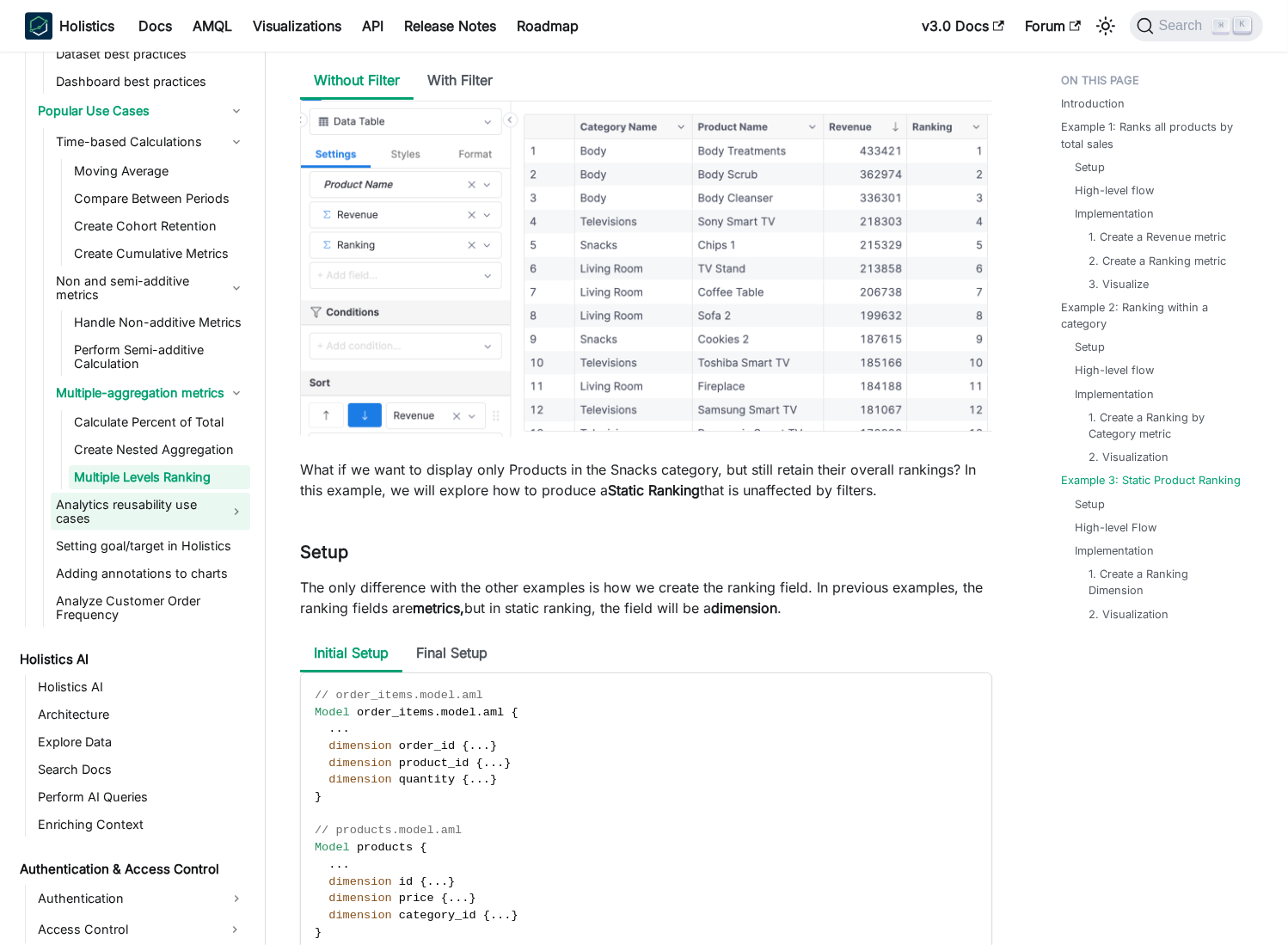
click at [216, 505] on link "Analytics reusability use cases" at bounding box center [150, 511] width 200 height 38
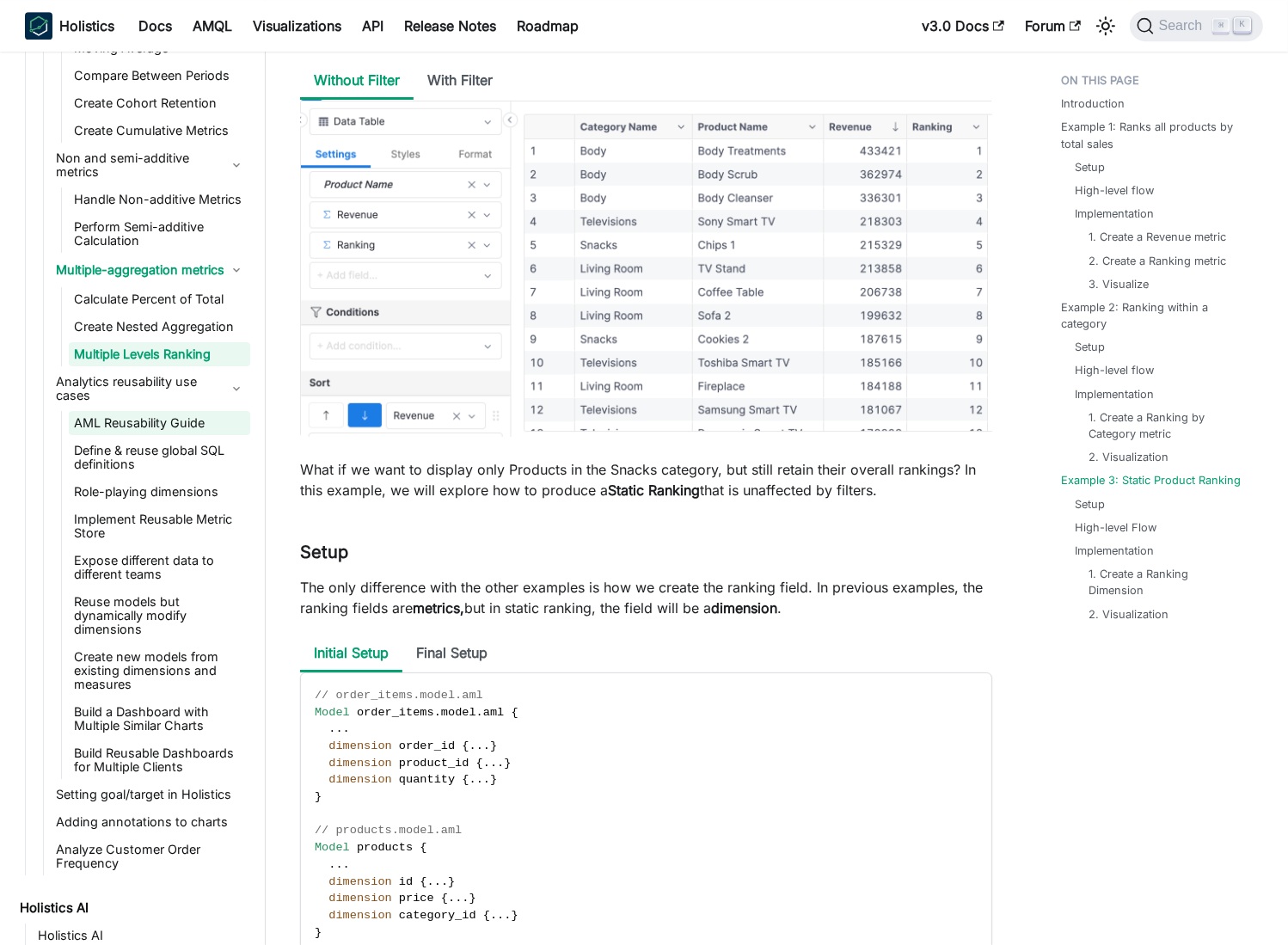
scroll to position [1233, 0]
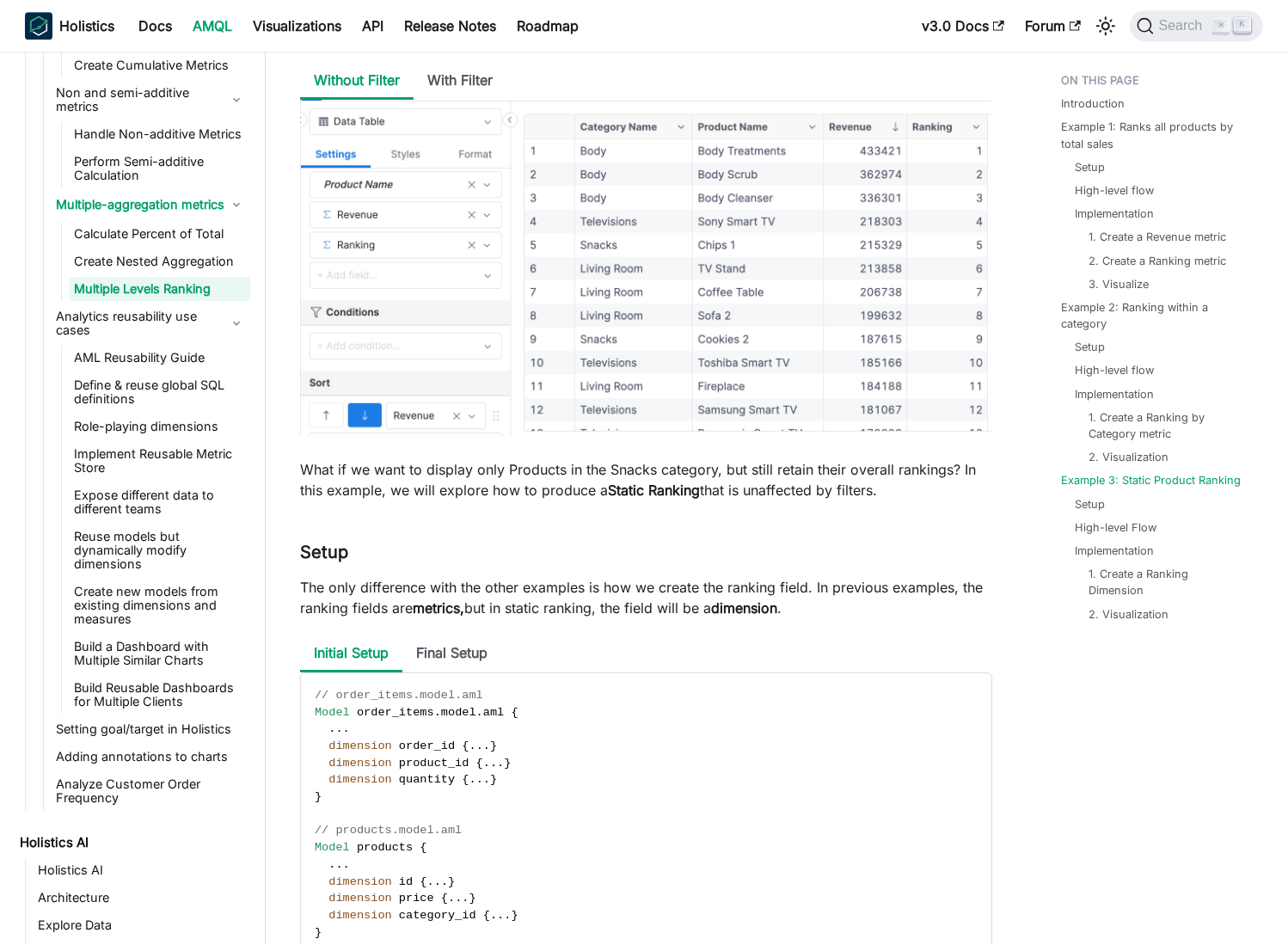
click at [228, 30] on link "AMQL" at bounding box center [212, 26] width 60 height 27
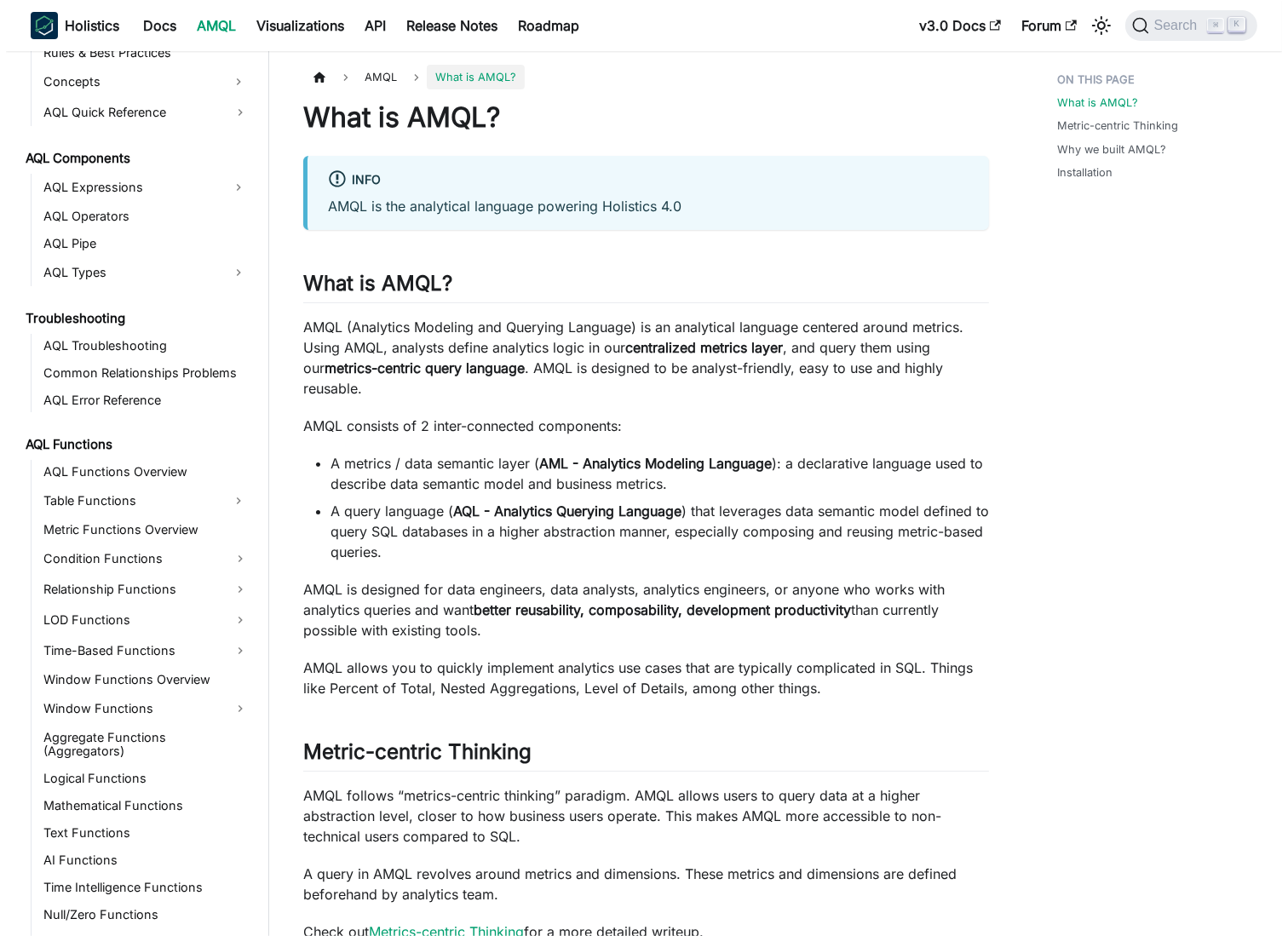
scroll to position [863, 0]
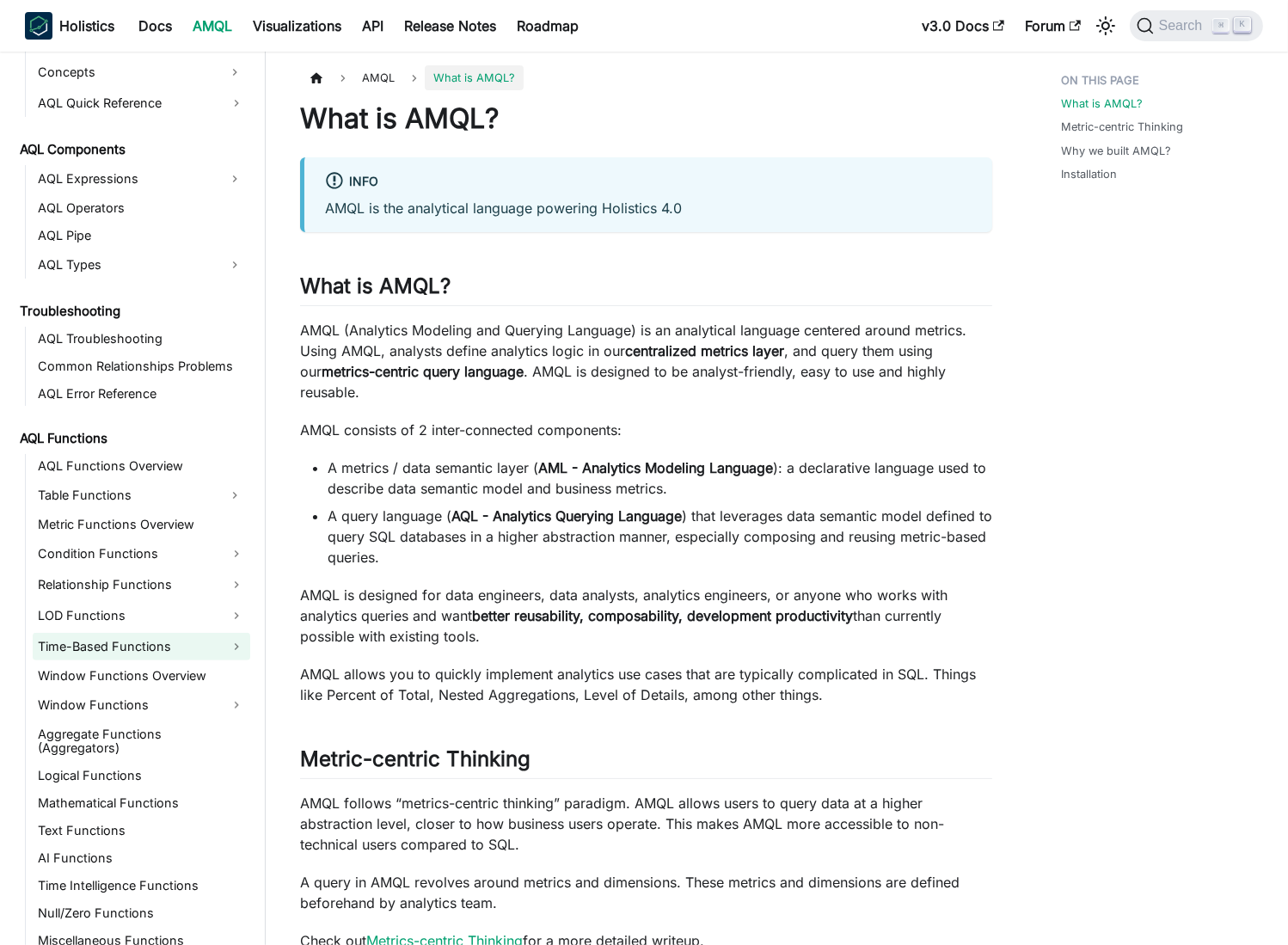
click at [145, 646] on link "Time-Based Functions" at bounding box center [142, 646] width 218 height 27
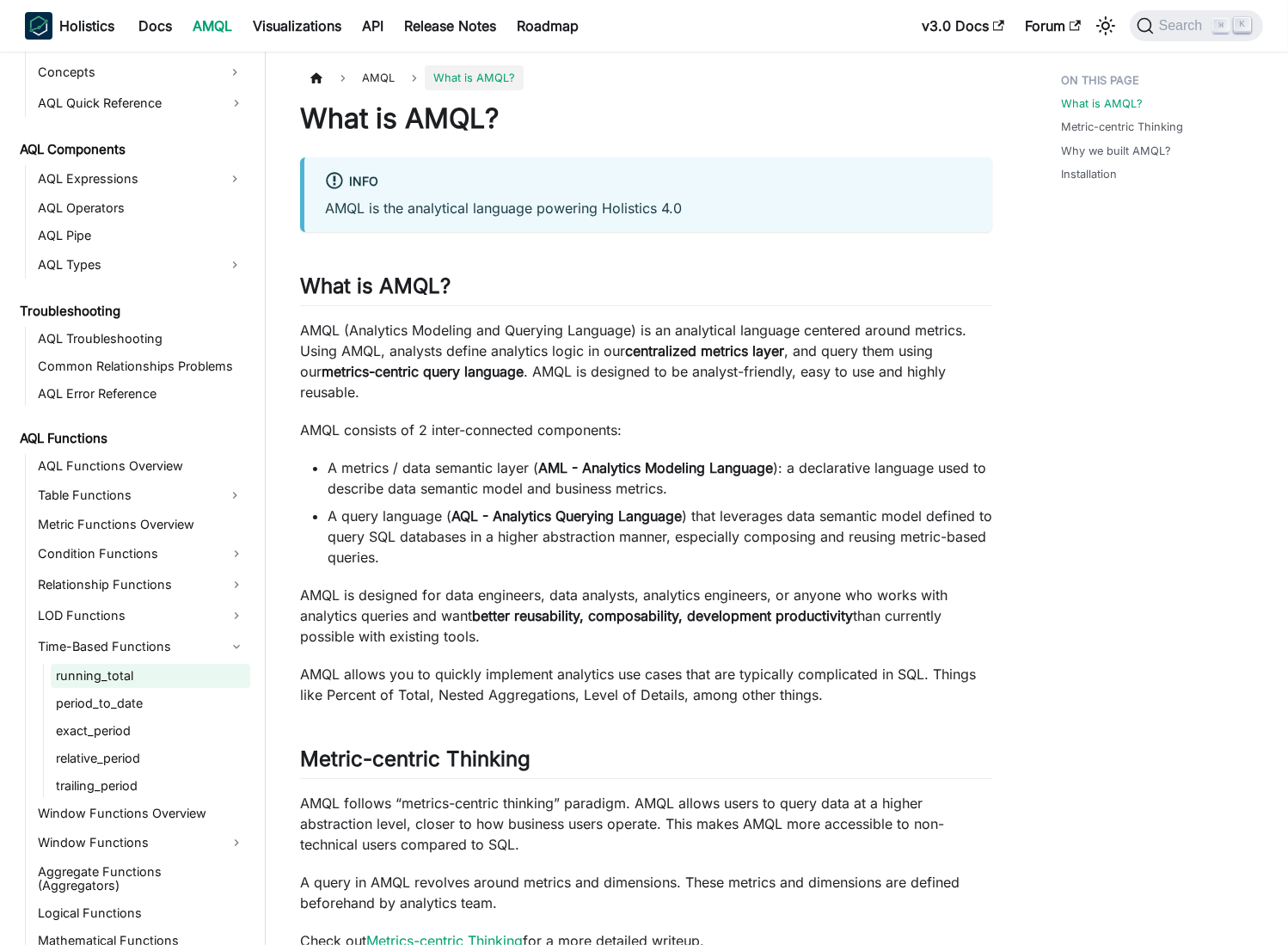
click at [148, 678] on link "running_total" at bounding box center [150, 676] width 200 height 24
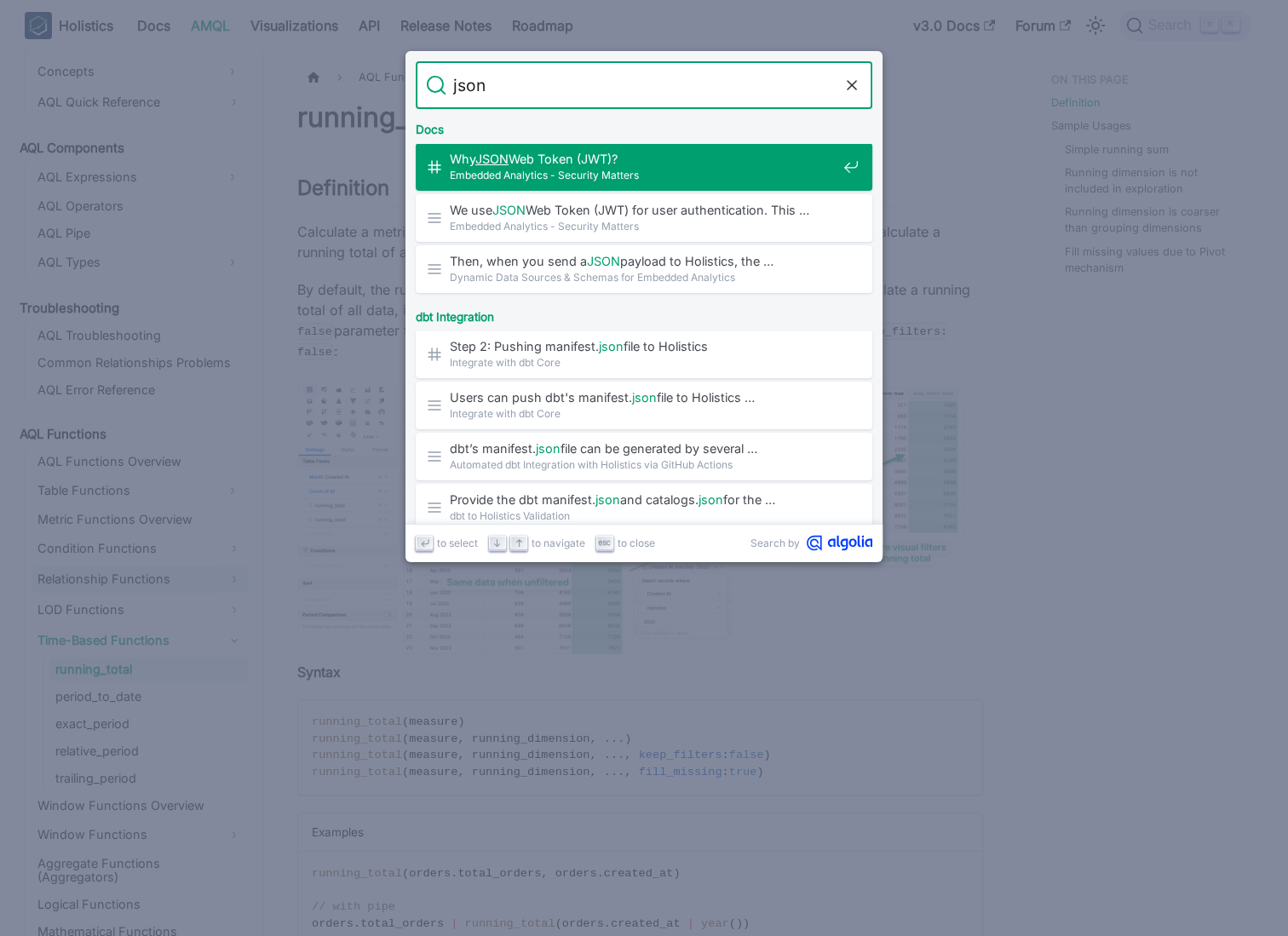
type input "json"
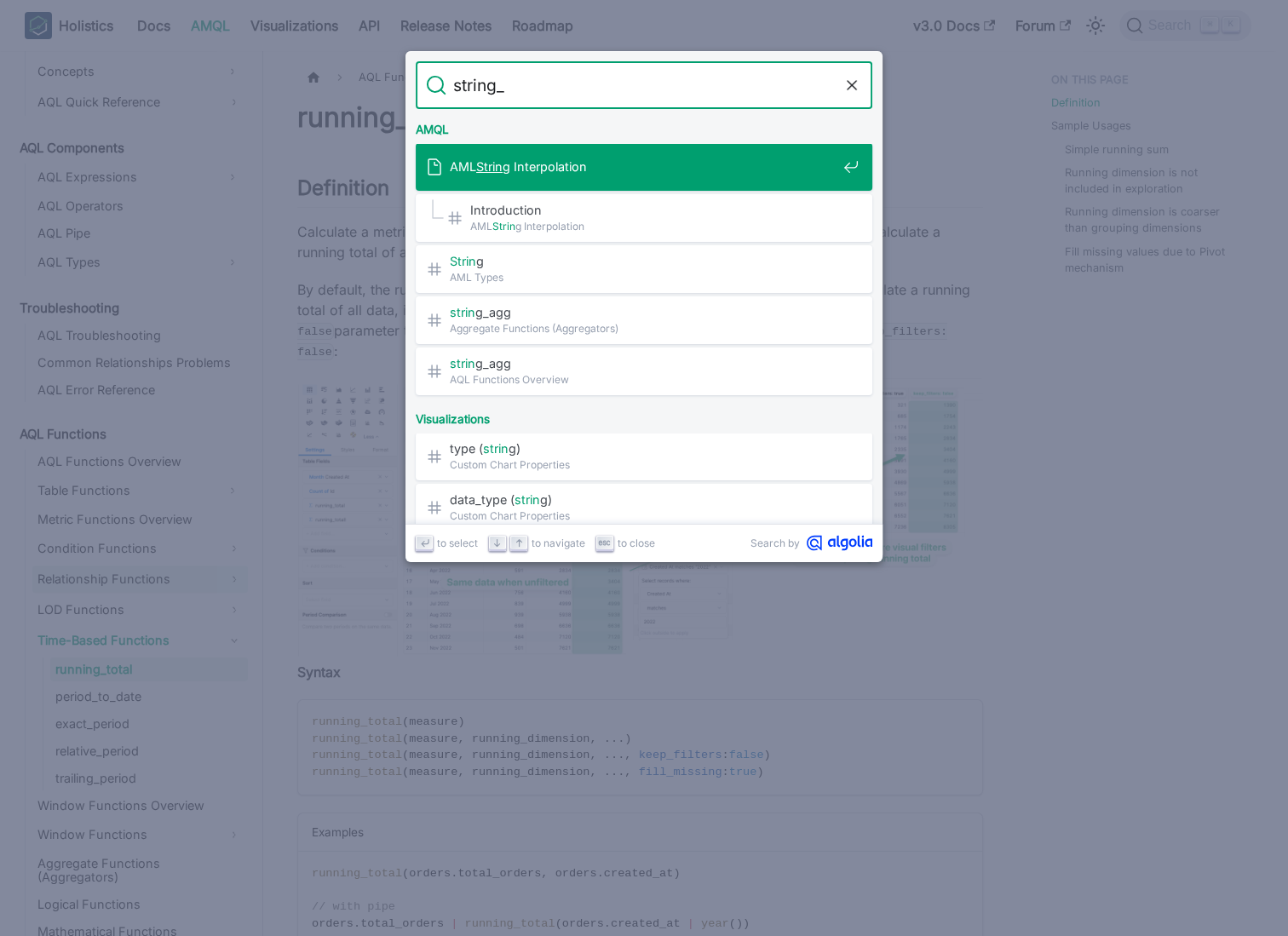
type input "string_a"
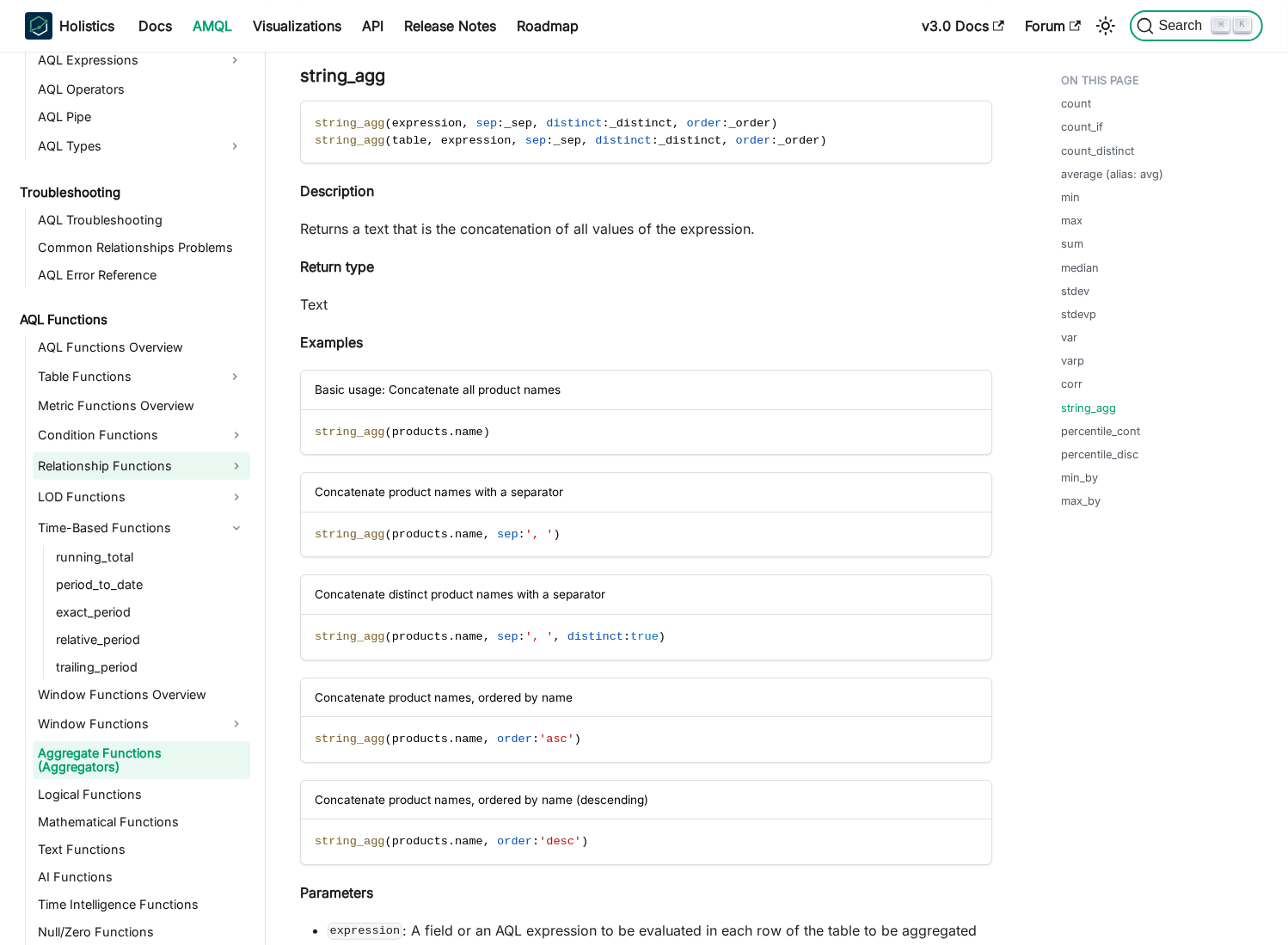
scroll to position [1002, 0]
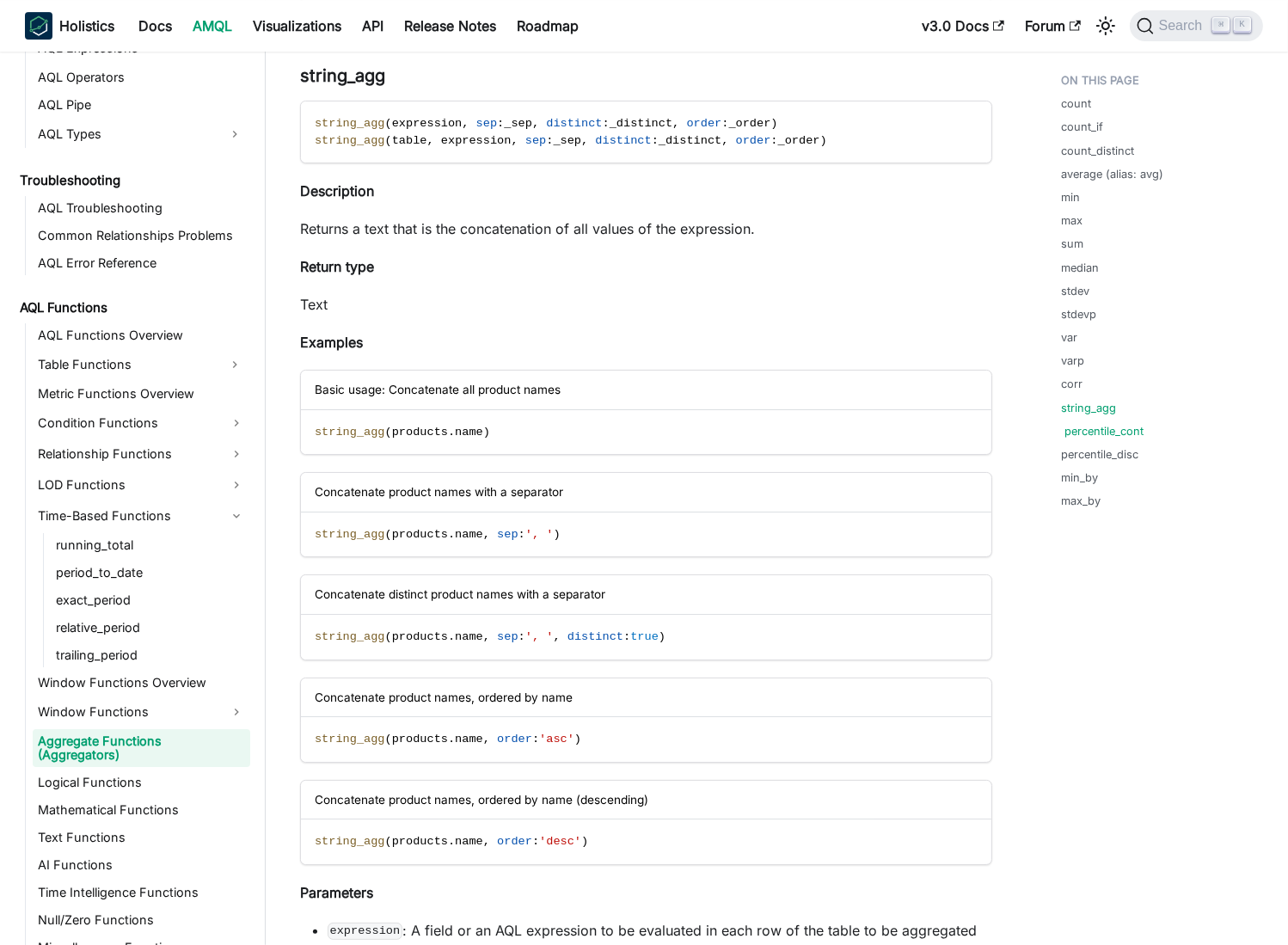
click at [1099, 429] on link "percentile_cont" at bounding box center [1104, 431] width 79 height 16
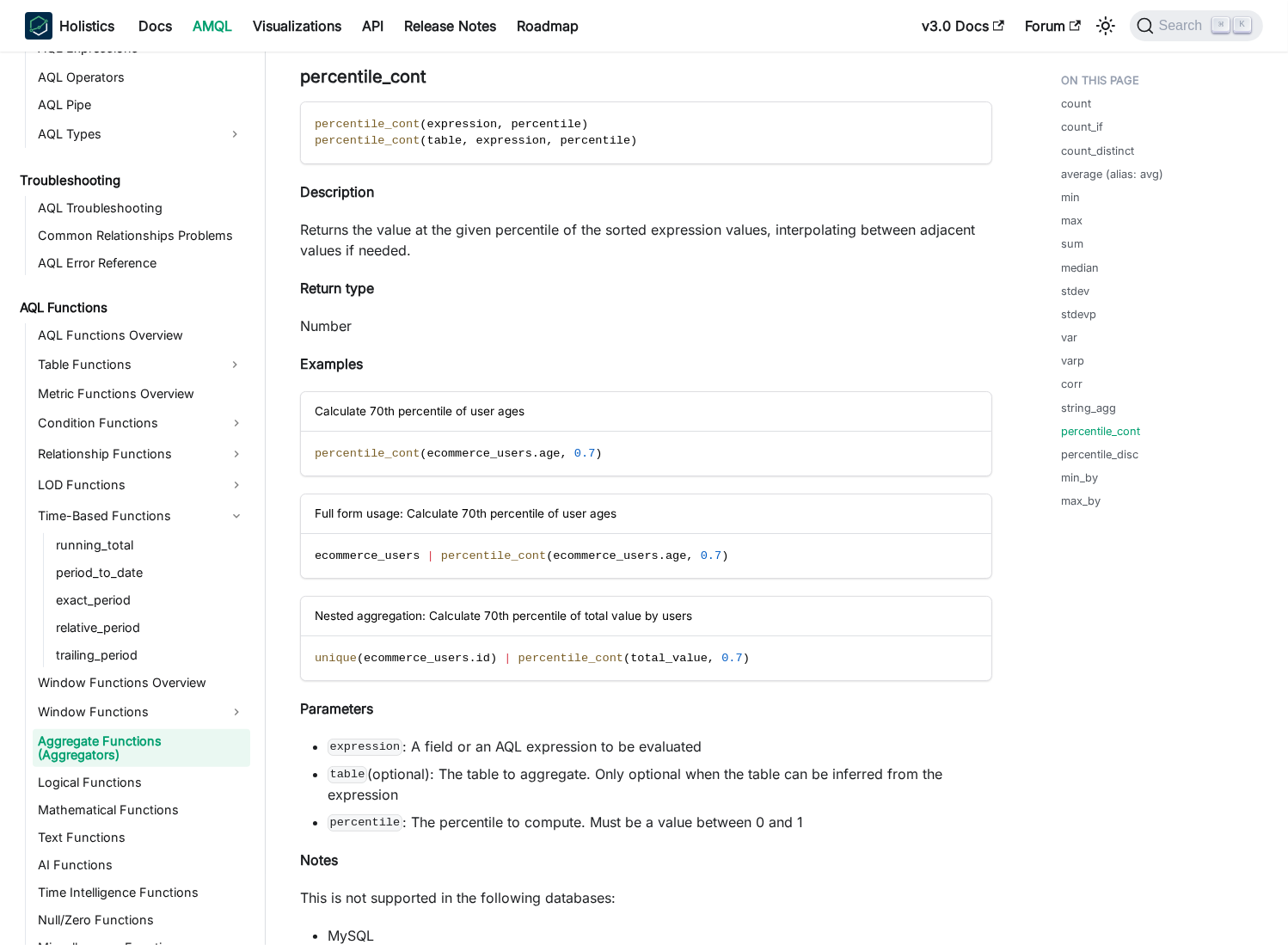
click at [415, 221] on p "Returns the value at the given percentile of the sorted expression values, inte…" at bounding box center [646, 240] width 692 height 41
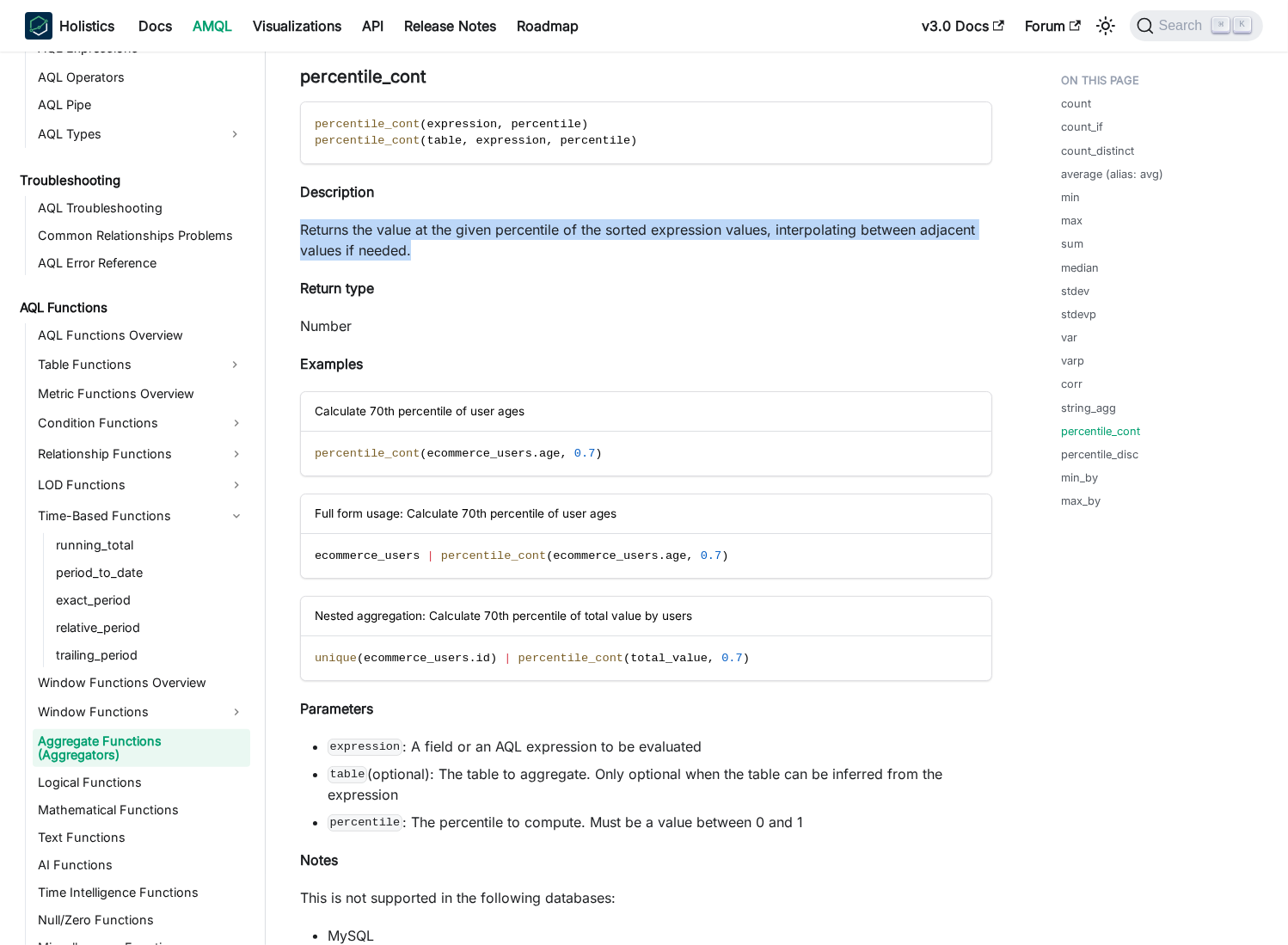
click at [415, 221] on p "Returns the value at the given percentile of the sorted expression values, inte…" at bounding box center [646, 240] width 692 height 41
click at [555, 231] on p "Returns the value at the given percentile of the sorted expression values, inte…" at bounding box center [646, 240] width 692 height 41
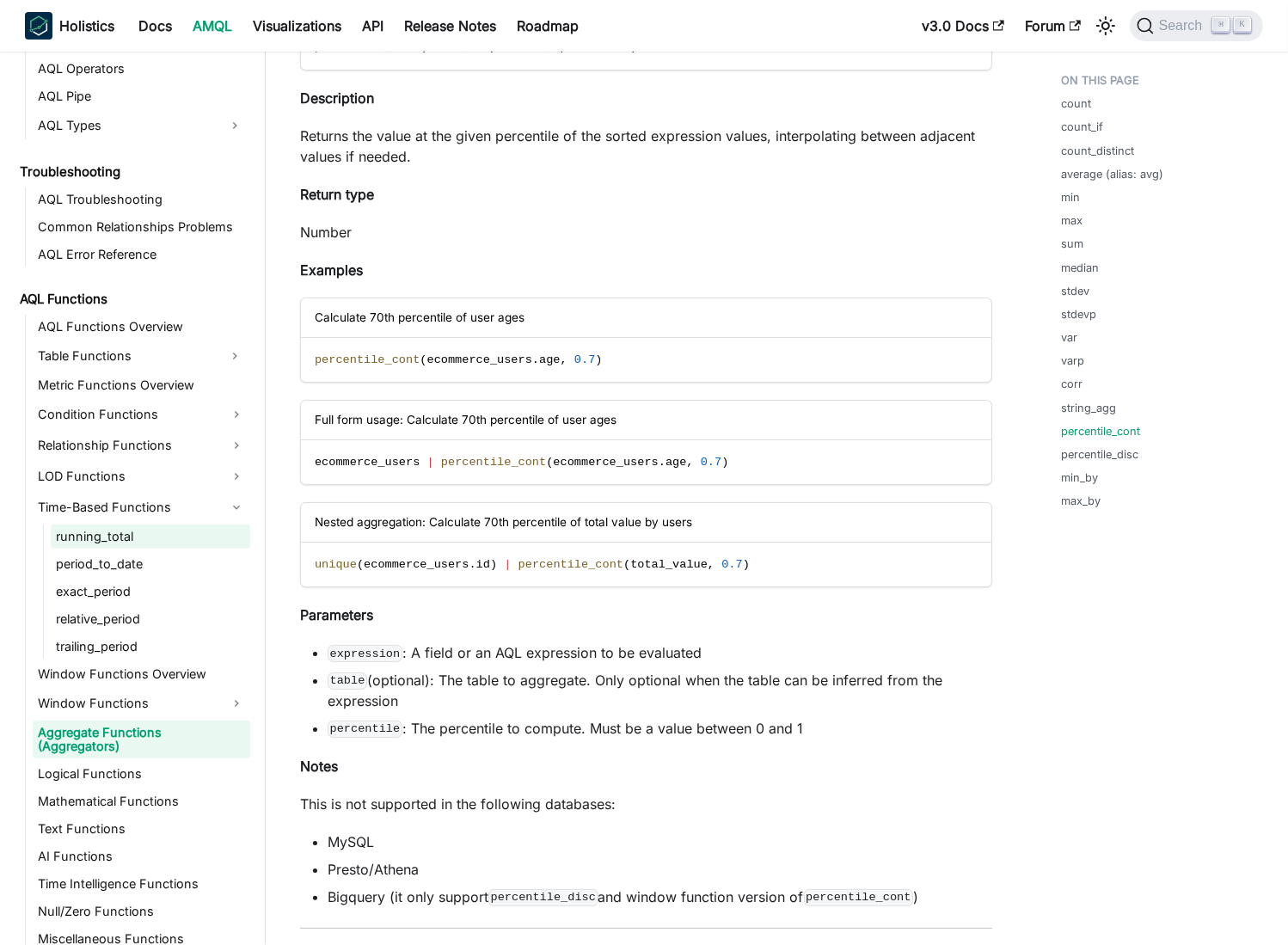
scroll to position [1022, 0]
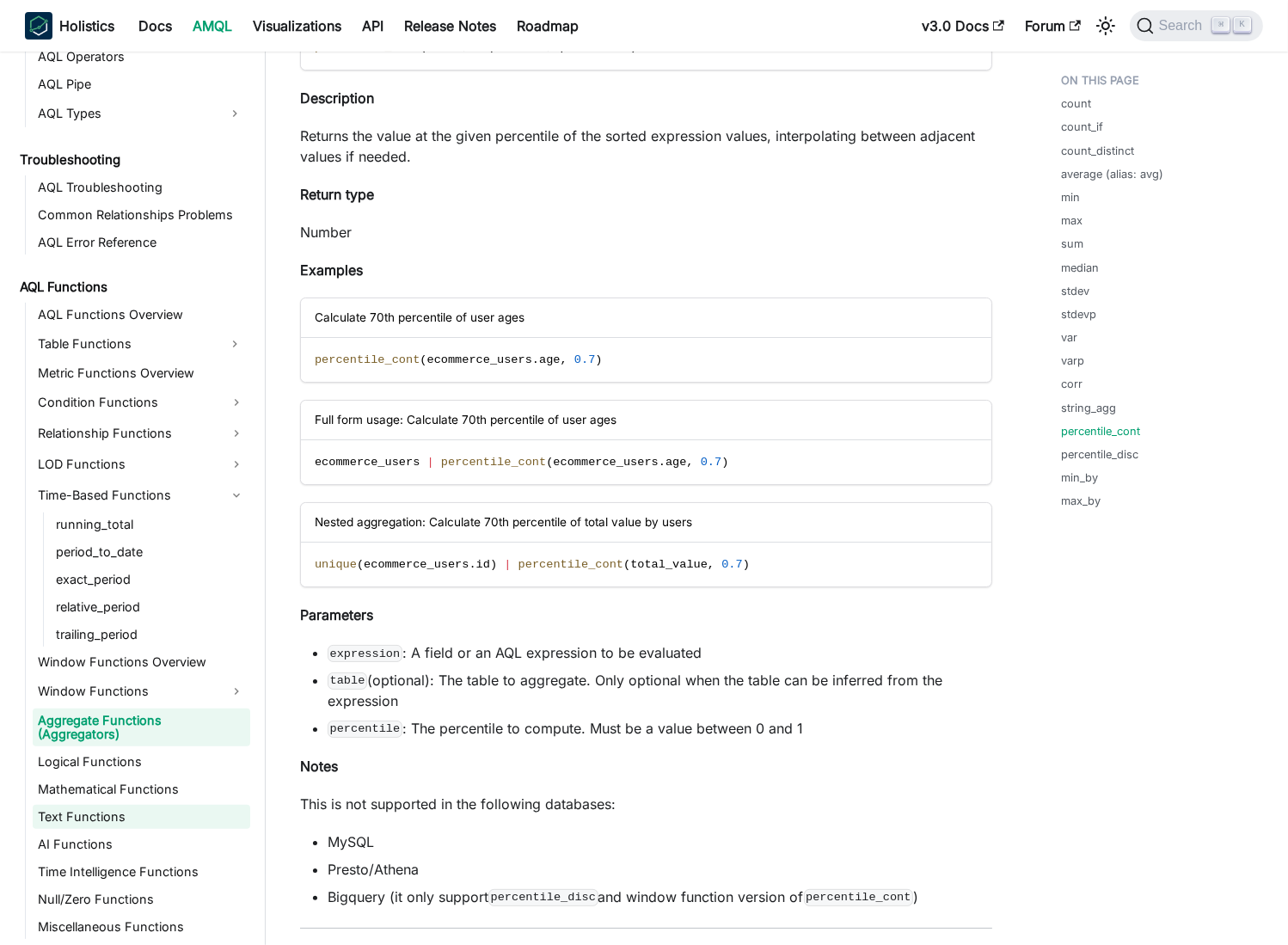
click at [143, 817] on link "Text Functions" at bounding box center [142, 817] width 218 height 24
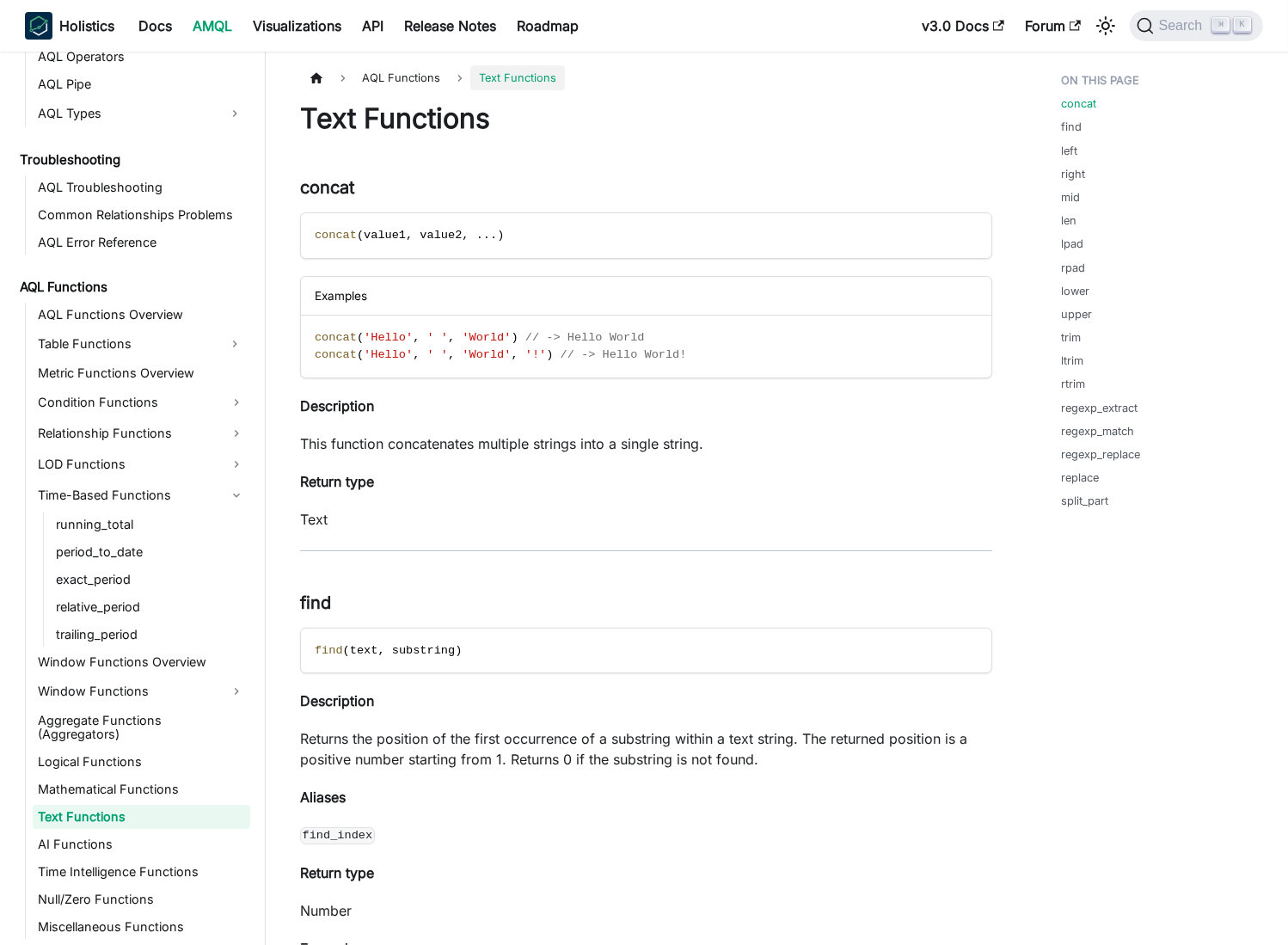
scroll to position [1008, 0]
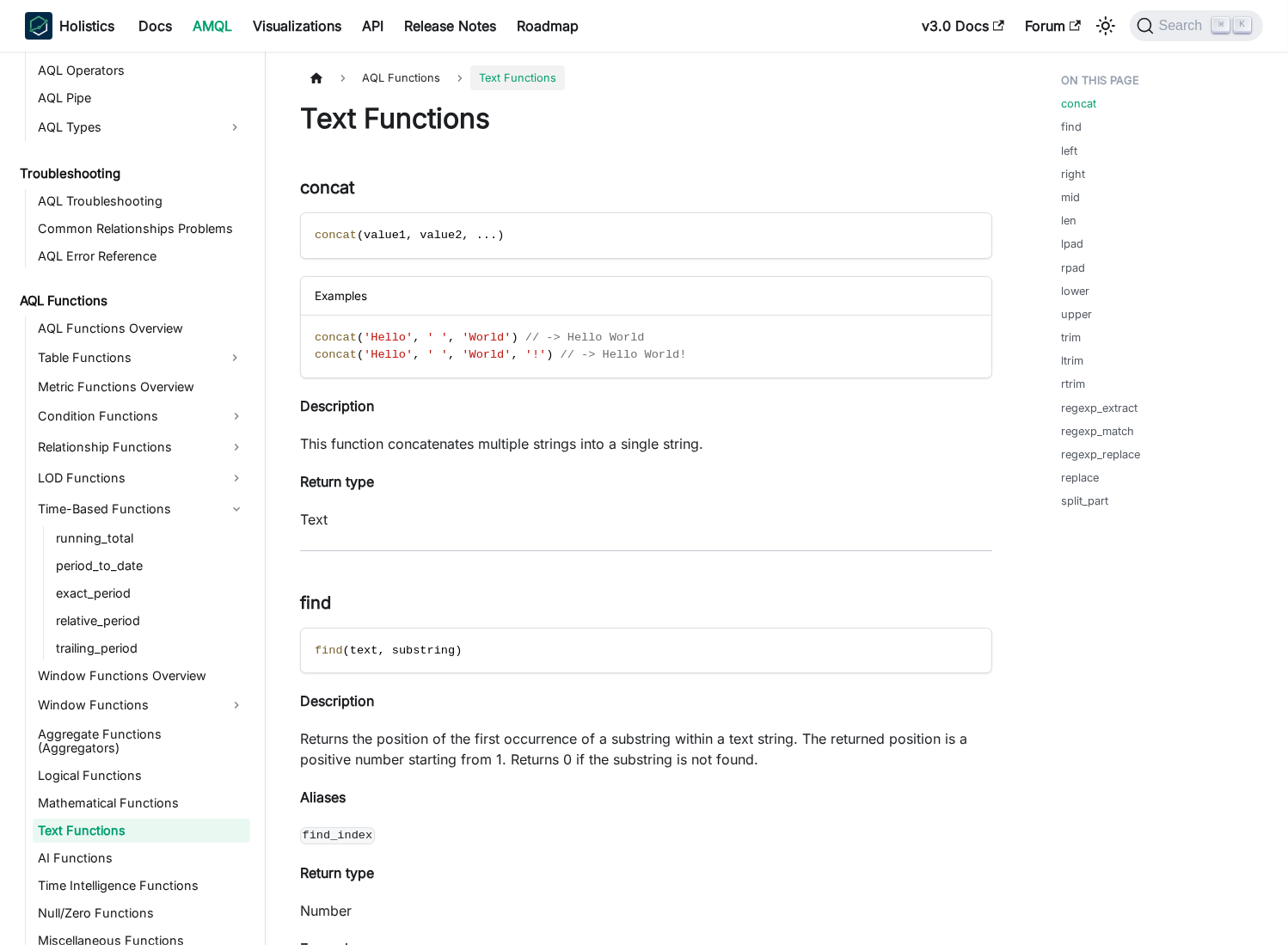
click at [1080, 102] on link "concat" at bounding box center [1082, 103] width 36 height 16
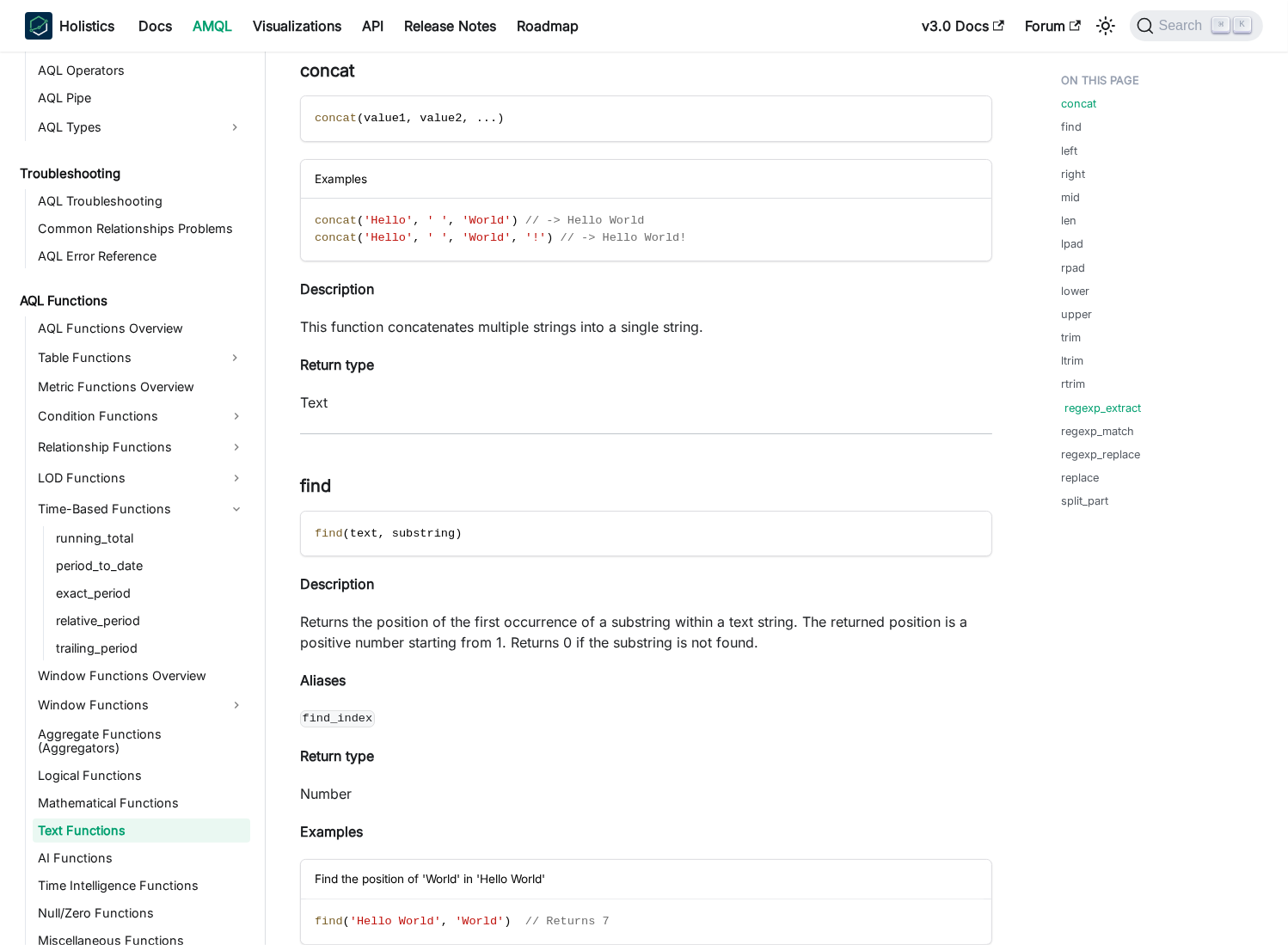
click at [1091, 408] on link "regexp_extract" at bounding box center [1103, 408] width 77 height 16
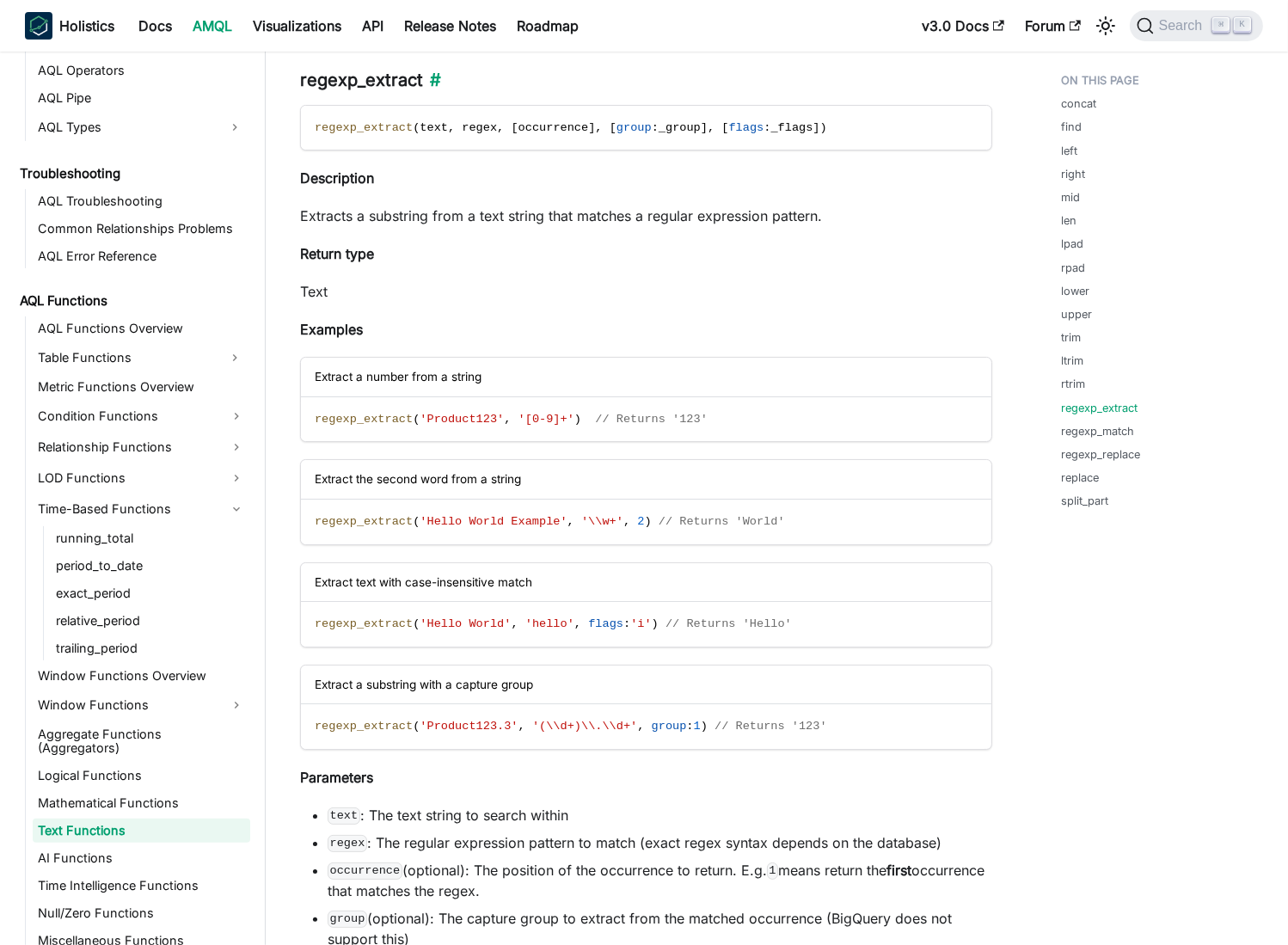
click at [371, 71] on h3 "regexp_extract ​" at bounding box center [646, 80] width 692 height 21
copy h3 "regexp_extract"
click at [1090, 433] on link "regexp_match" at bounding box center [1101, 431] width 73 height 16
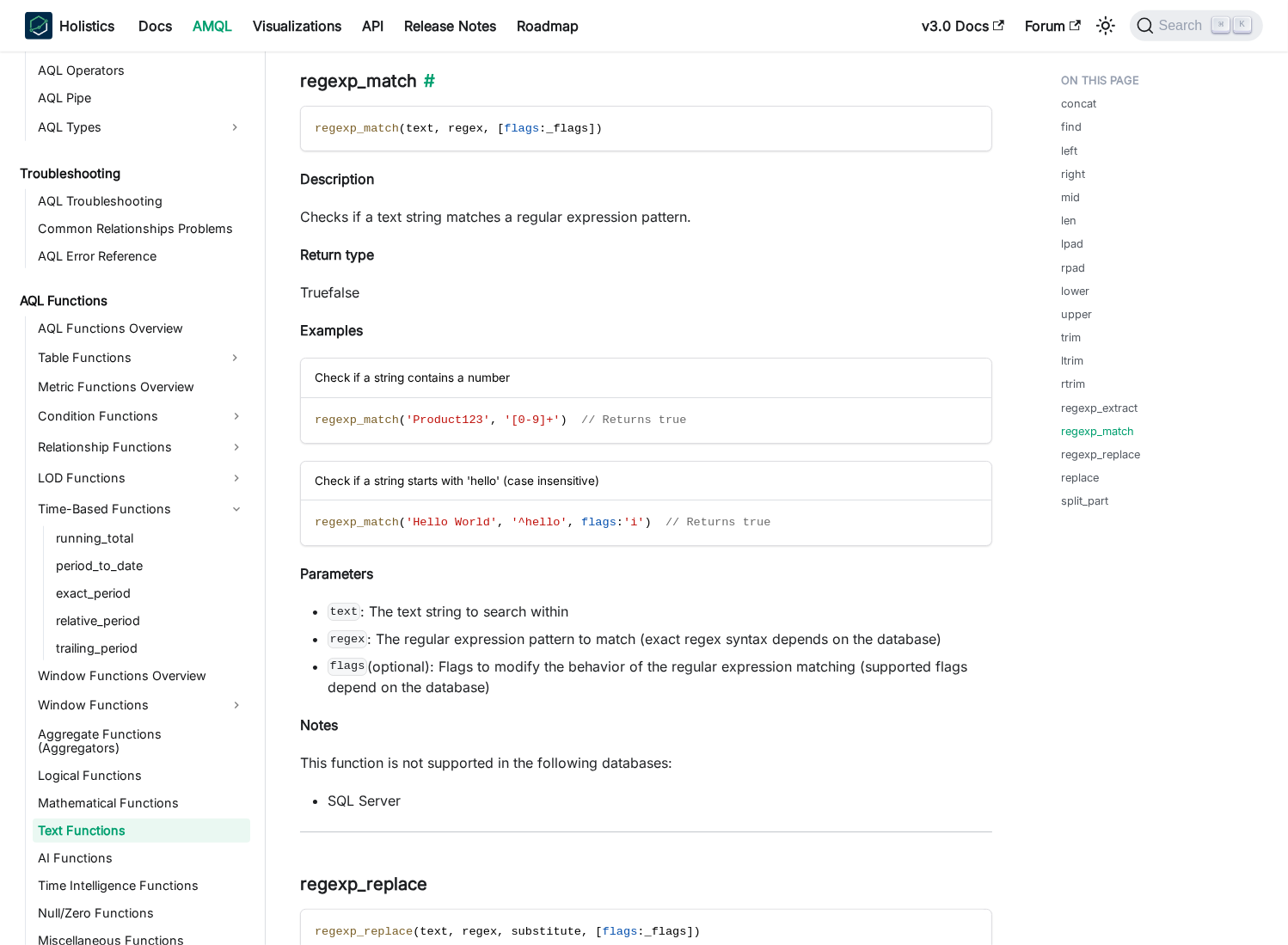
click at [350, 71] on h3 "regexp_match ​" at bounding box center [646, 81] width 692 height 21
copy h3 "regexp_match"
click at [1100, 449] on link "regexp_replace" at bounding box center [1104, 455] width 79 height 16
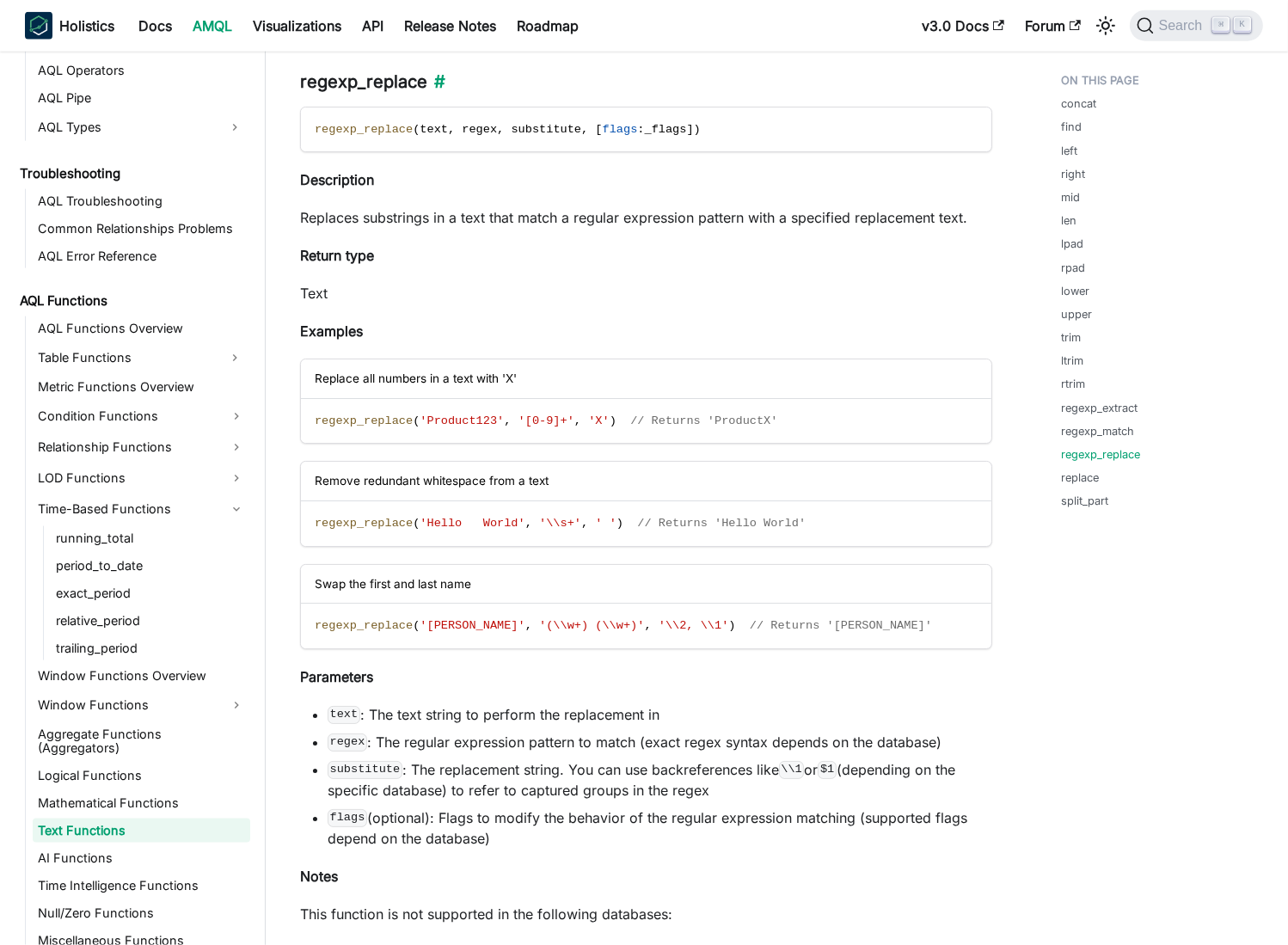
click at [363, 71] on h3 "regexp_replace ​" at bounding box center [646, 81] width 692 height 21
copy h3 "regexp_replace"
click at [1089, 483] on link "replace" at bounding box center [1083, 478] width 38 height 16
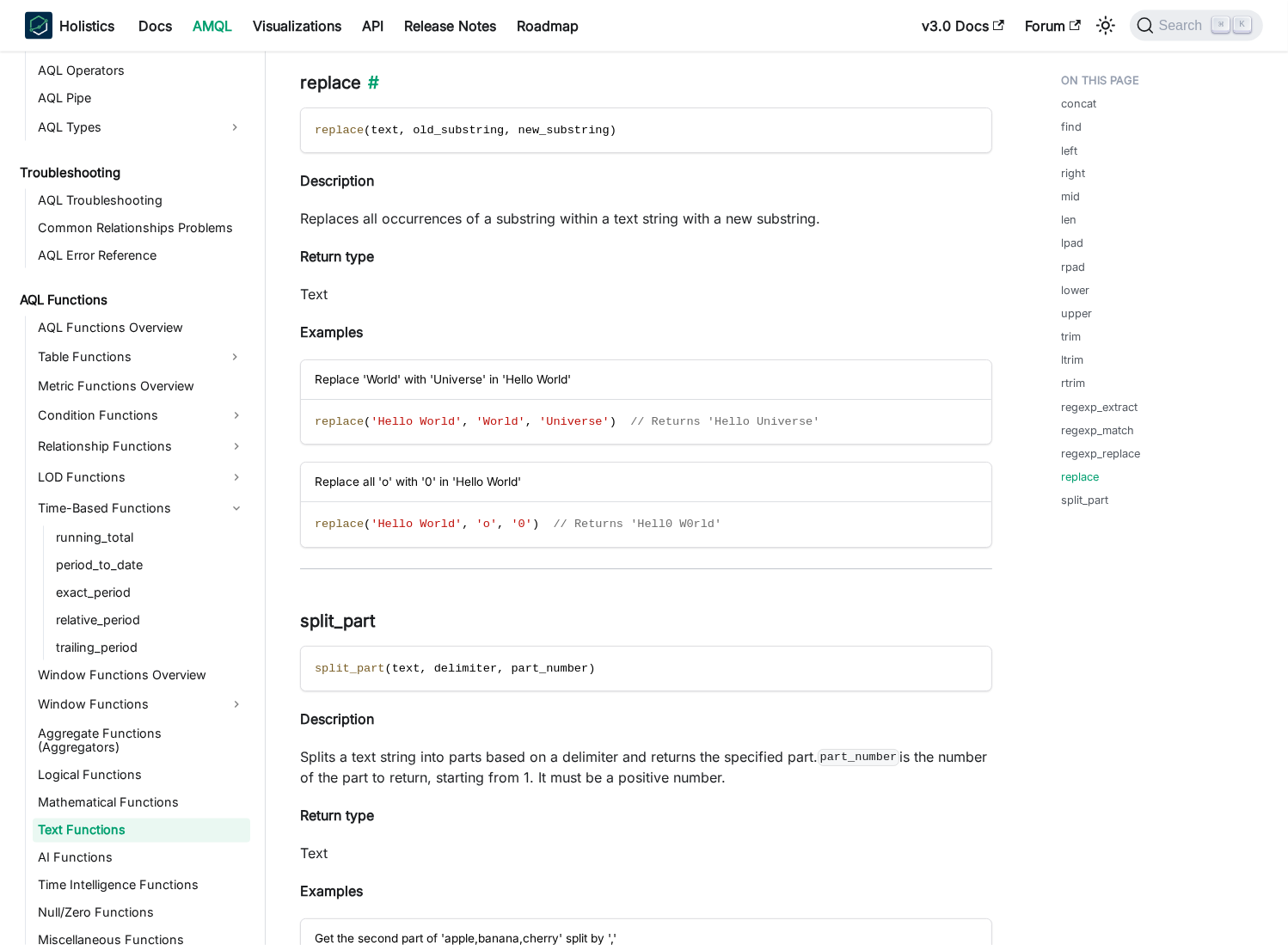
click at [332, 74] on h3 "replace ​" at bounding box center [646, 82] width 692 height 21
copy h3 "replace"
click at [1095, 510] on ul "concat find left right mid len lpad rpad lower upper trim ltrim rtrim regexp_ex…" at bounding box center [1153, 294] width 212 height 459
click at [1091, 504] on link "split_part" at bounding box center [1088, 501] width 48 height 16
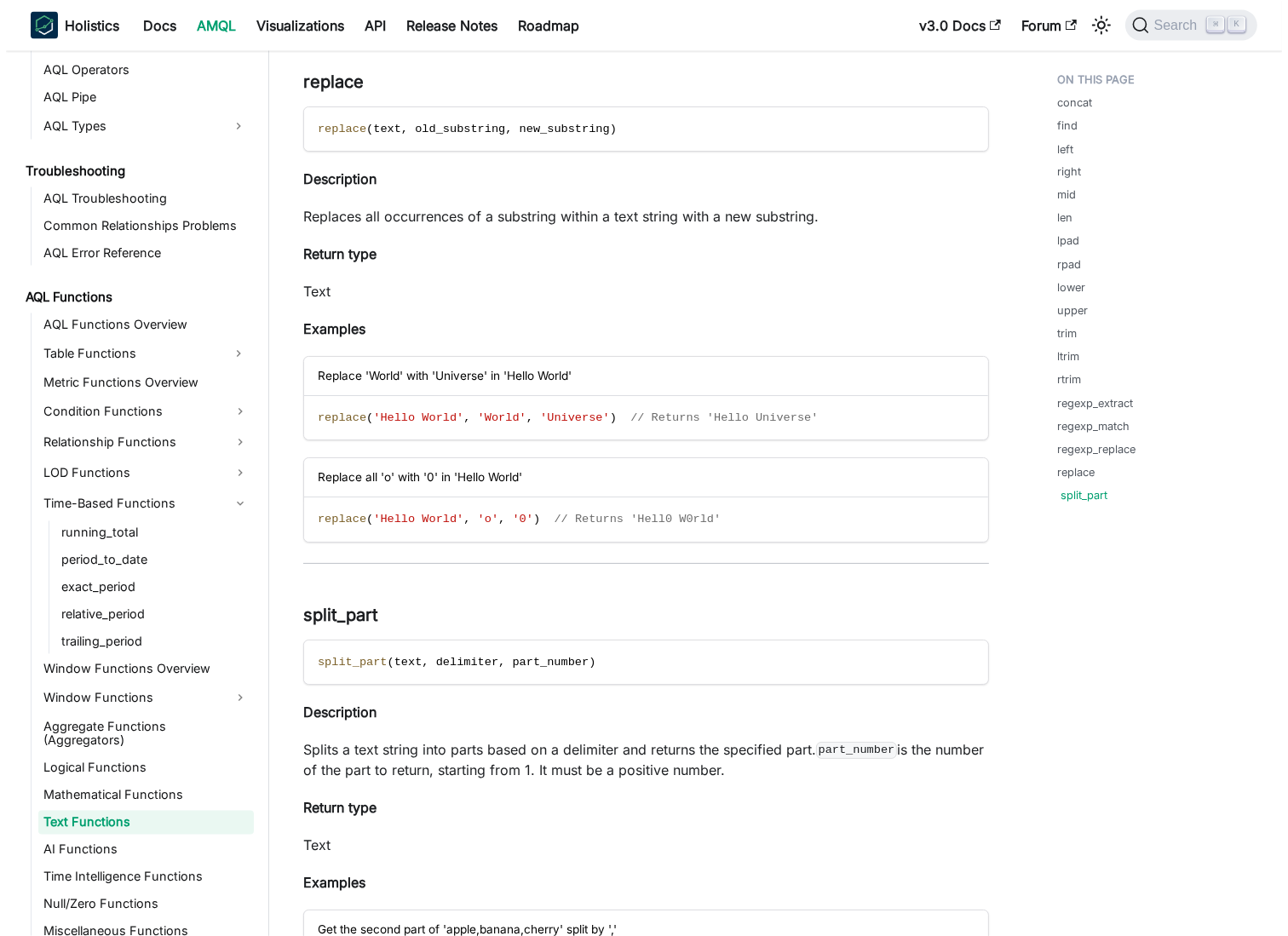
scroll to position [10895, 0]
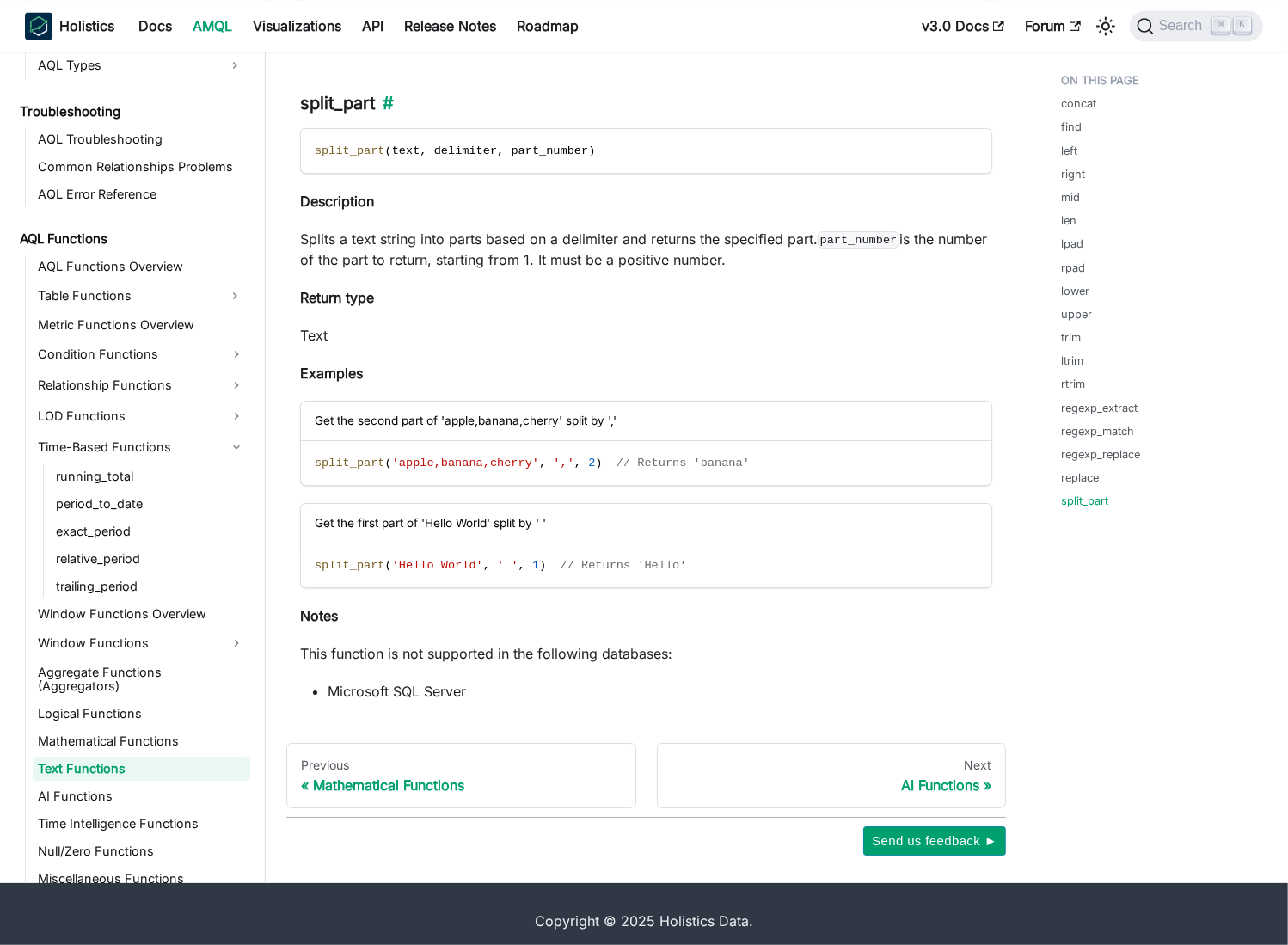
click at [340, 92] on h3 "split_part ​" at bounding box center [646, 103] width 692 height 21
copy h3 "split_part"
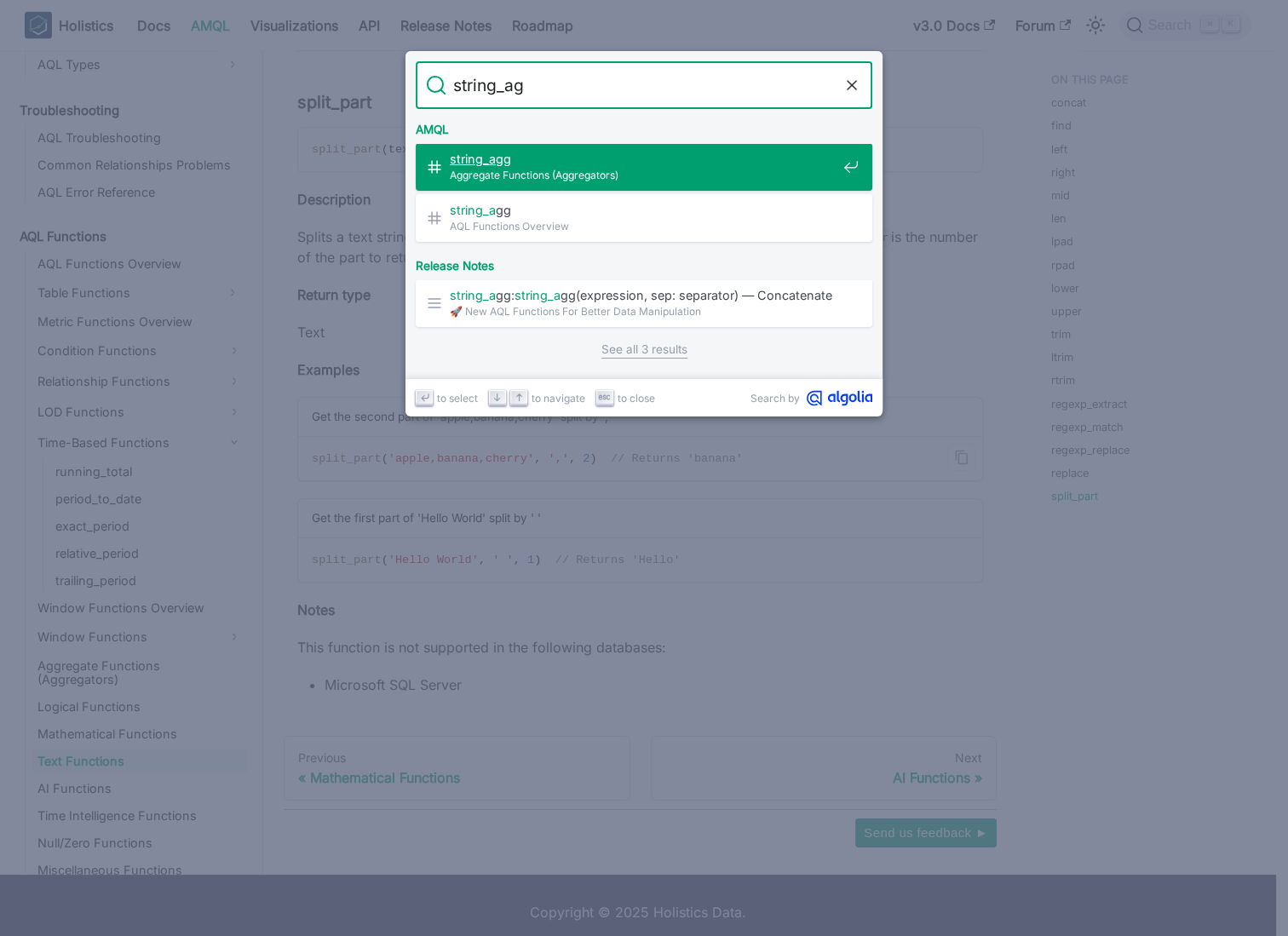
type input "string_agg"
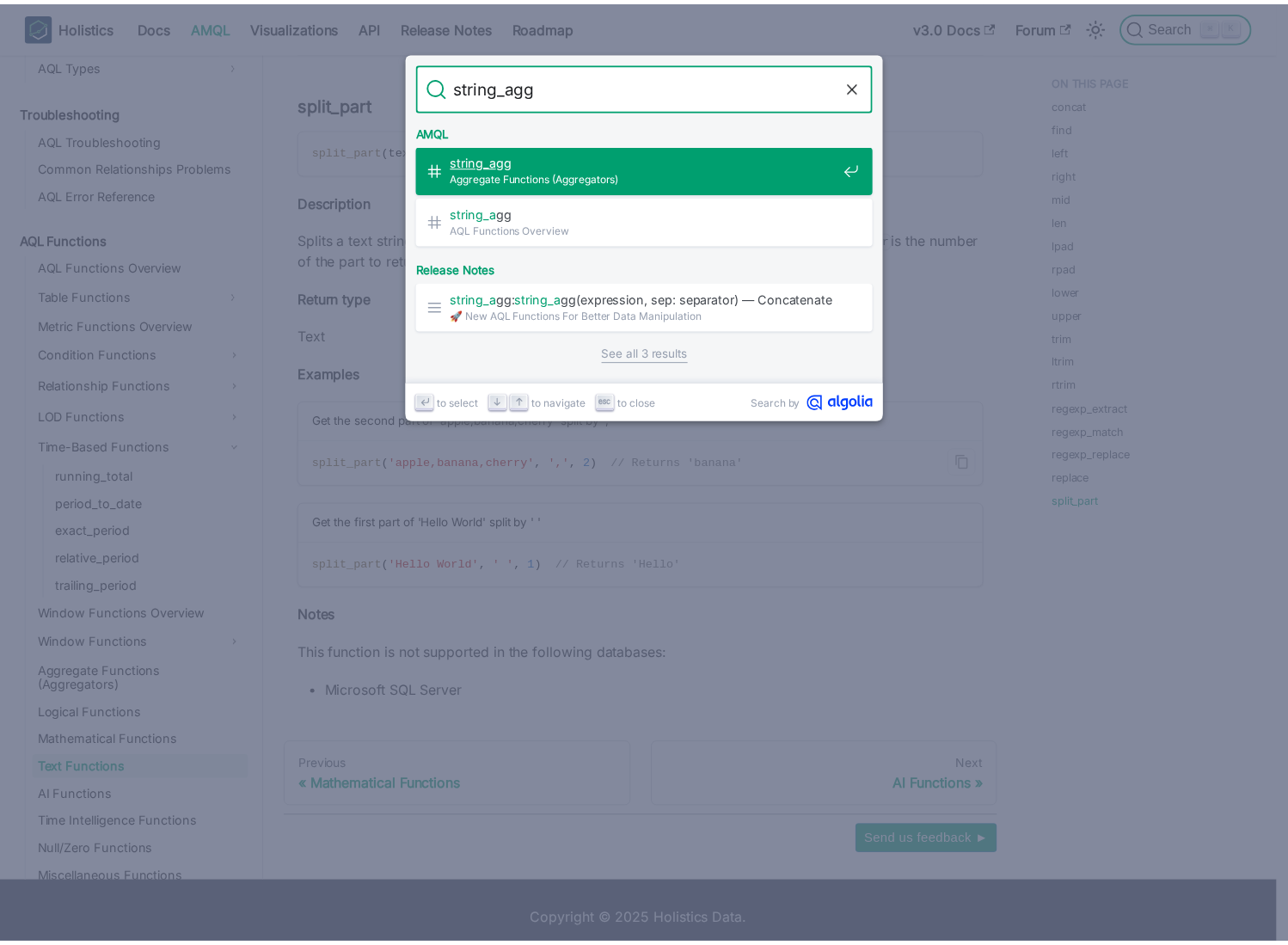
scroll to position [6314, 0]
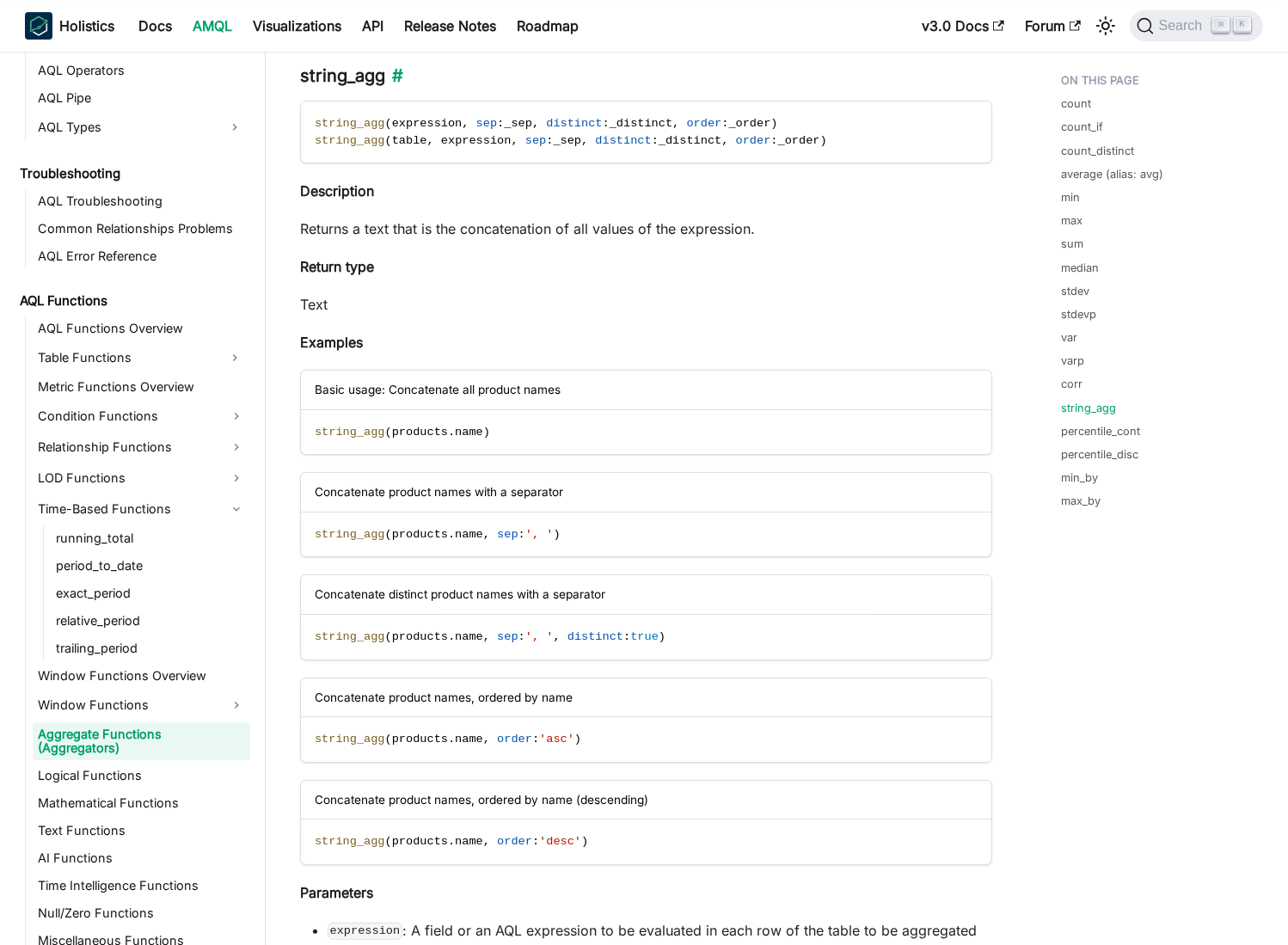
click at [357, 73] on h3 "string_agg ​" at bounding box center [646, 75] width 692 height 21
copy h3 "string_agg"
